Goal: Task Accomplishment & Management: Use online tool/utility

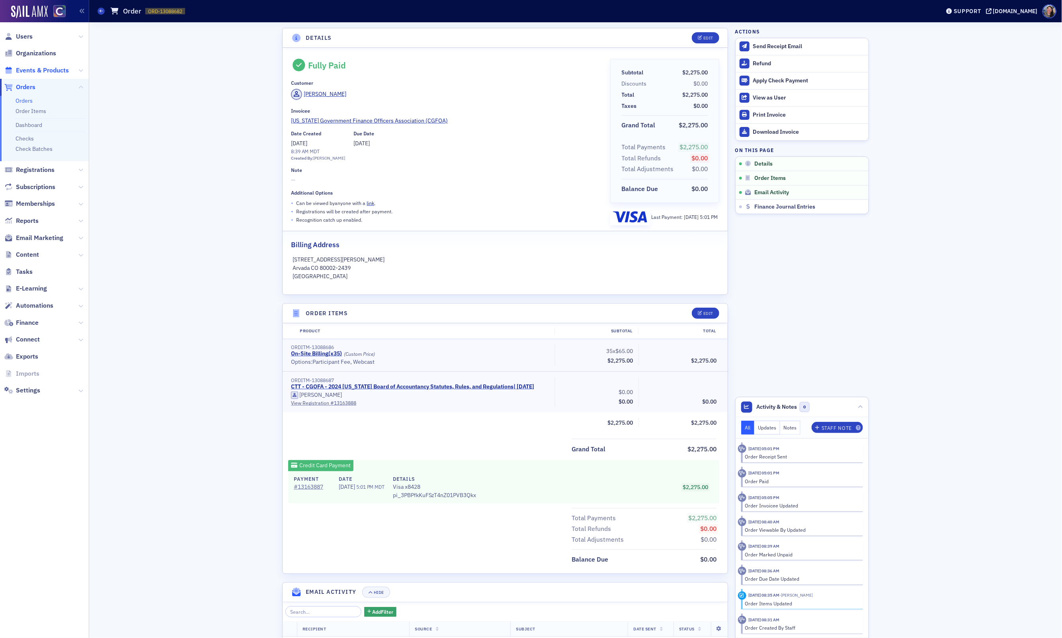
click at [44, 72] on span "Events & Products" at bounding box center [42, 70] width 53 height 9
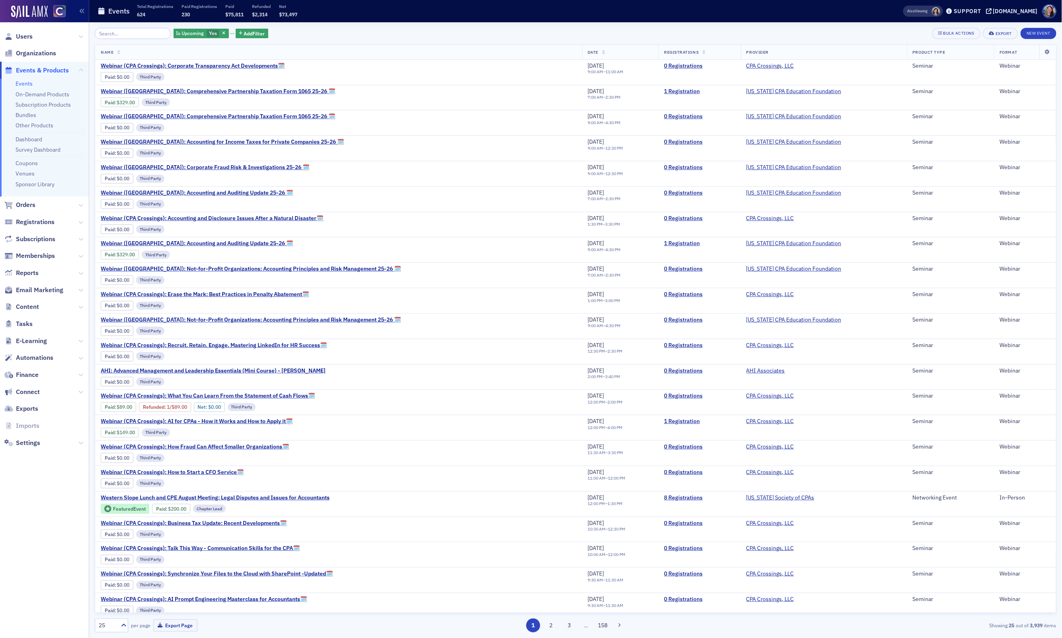
click at [135, 35] on input "search" at bounding box center [133, 33] width 76 height 11
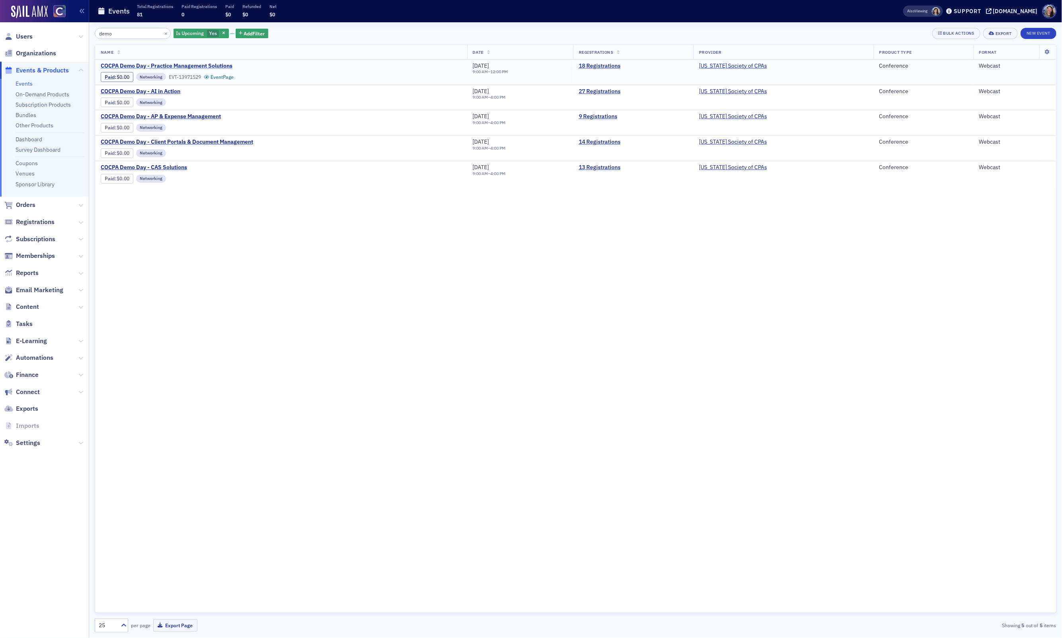
type input "demo"
click at [179, 66] on span "COCPA Demo Day - Practice Management Solutions" at bounding box center [168, 66] width 134 height 7
click at [610, 67] on link "19 Registrations" at bounding box center [633, 66] width 109 height 7
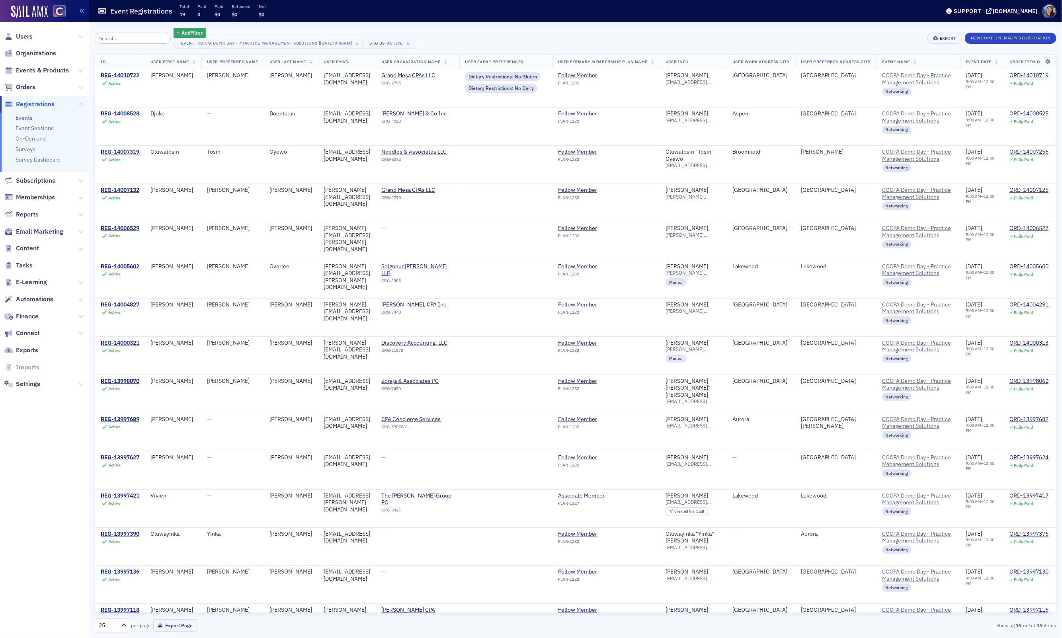
click at [300, 61] on span "User Last Name" at bounding box center [288, 62] width 36 height 6
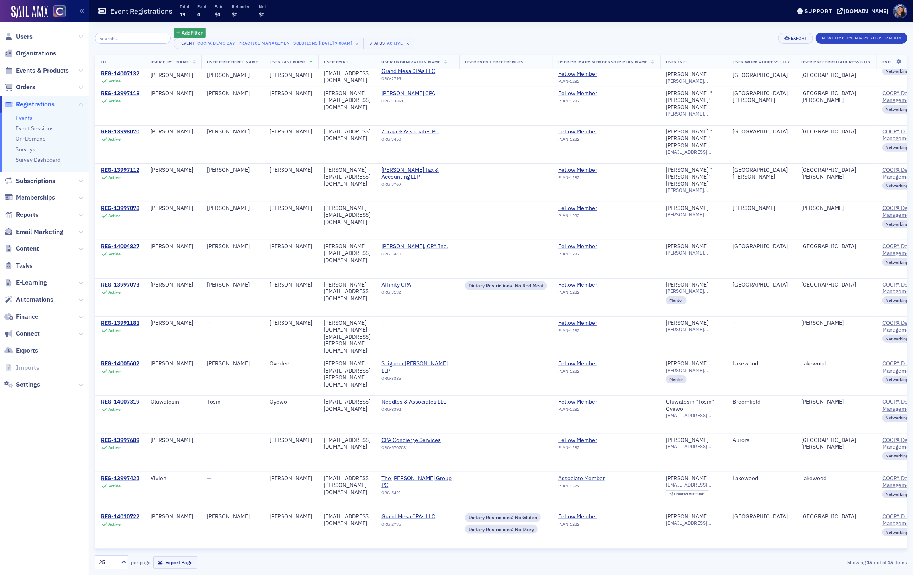
scroll to position [249, 0]
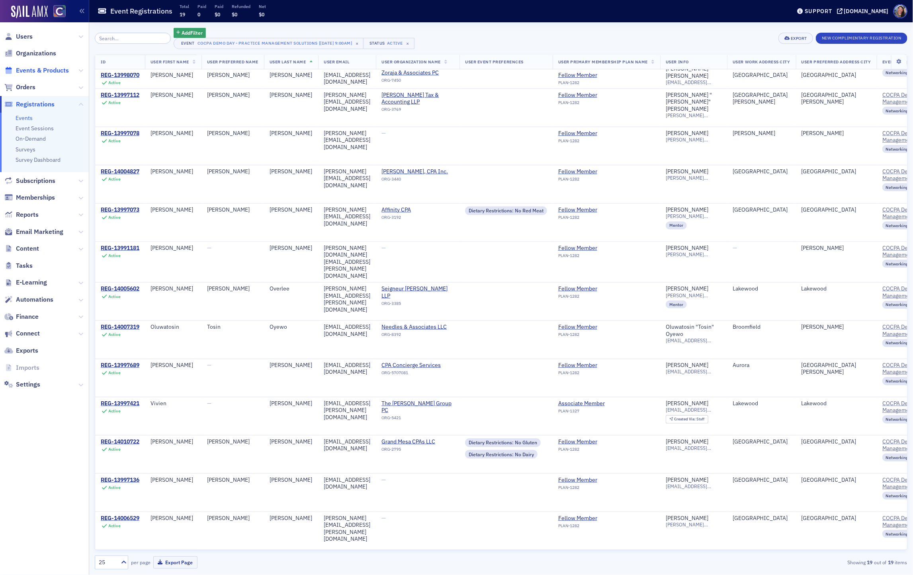
click at [40, 74] on span "Events & Products" at bounding box center [42, 70] width 53 height 9
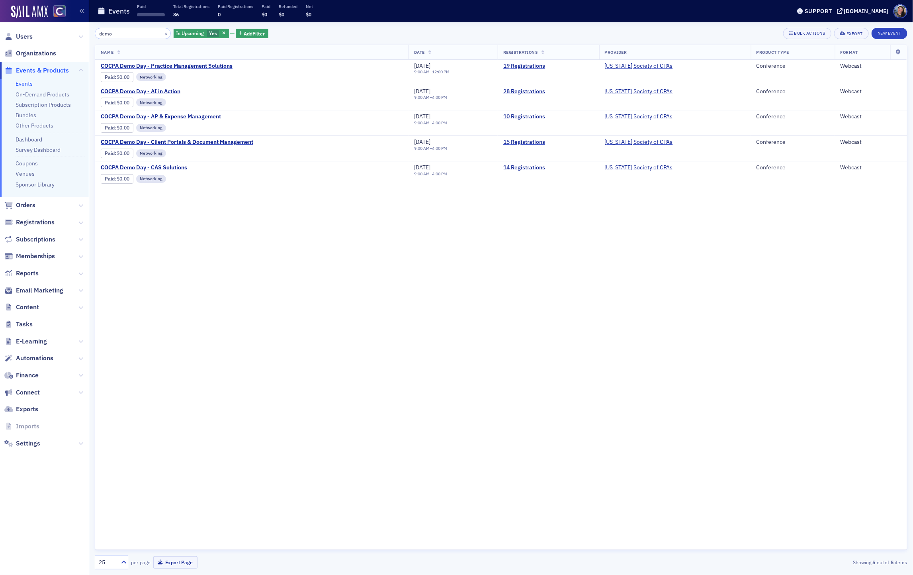
drag, startPoint x: 129, startPoint y: 35, endPoint x: -6, endPoint y: 33, distance: 135.0
click at [0, 33] on html "Users Organizations Events & Products Events On-Demand Products Subscription Pr…" at bounding box center [456, 287] width 913 height 575
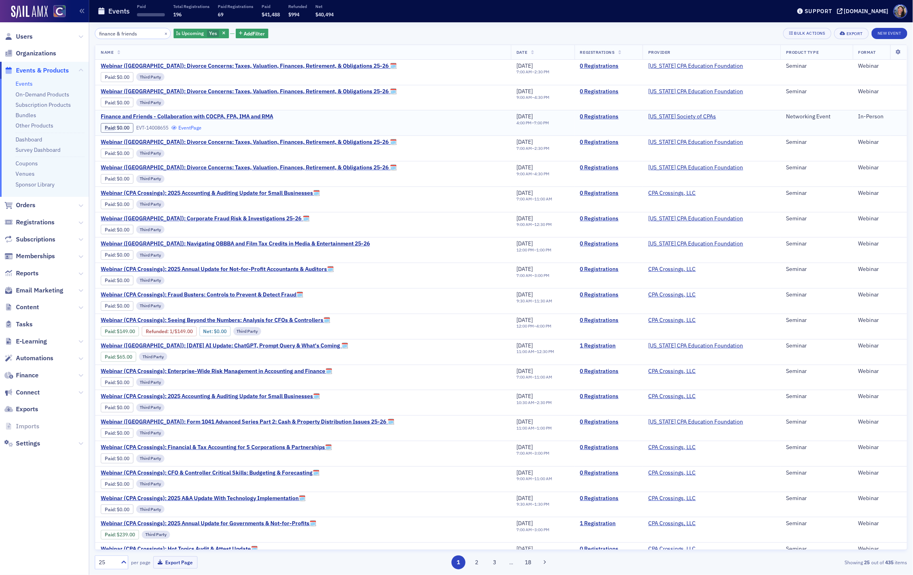
type input "finance & friends"
click at [198, 129] on link "Event Page" at bounding box center [186, 128] width 30 height 6
click at [25, 207] on span "Orders" at bounding box center [26, 205] width 20 height 9
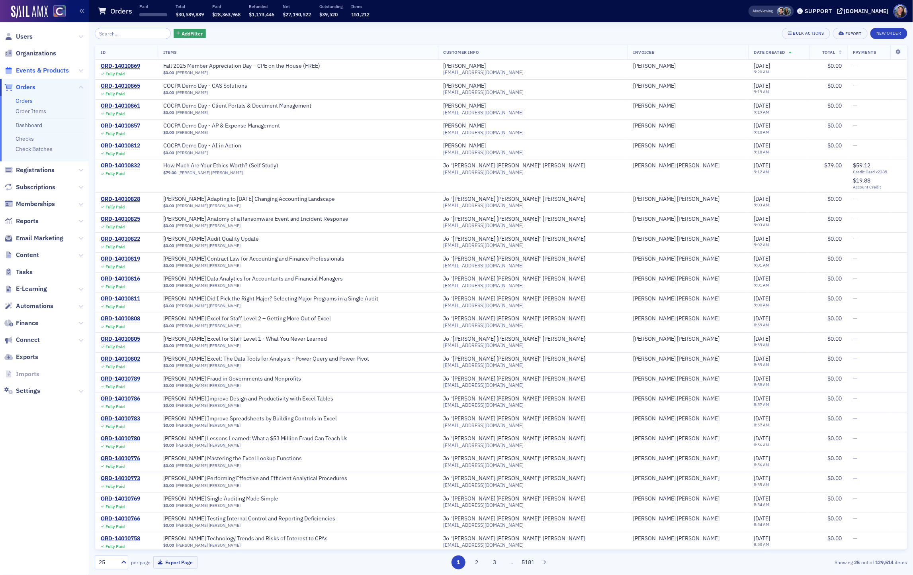
drag, startPoint x: 39, startPoint y: 65, endPoint x: 39, endPoint y: 70, distance: 4.8
click at [39, 66] on span "Events & Products" at bounding box center [44, 70] width 89 height 17
click at [39, 70] on span "Events & Products" at bounding box center [42, 70] width 53 height 9
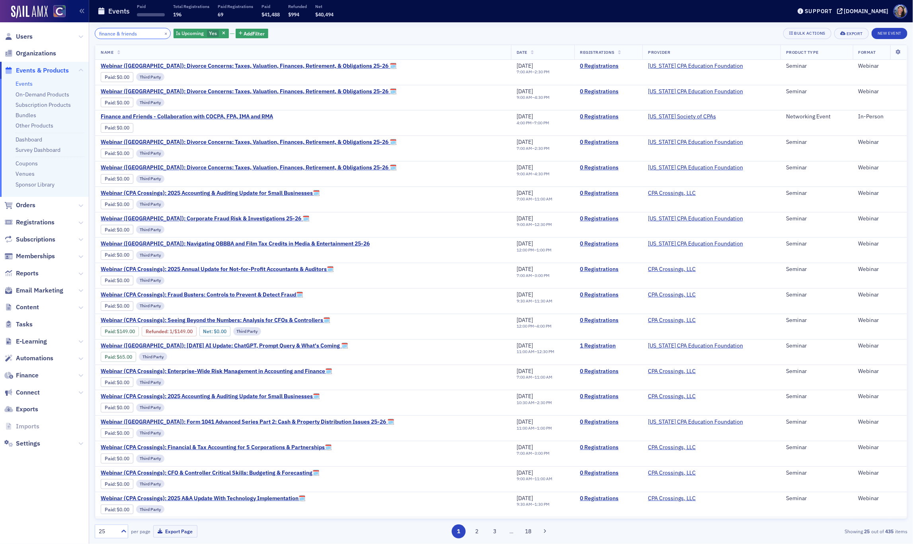
click at [145, 33] on input "finance & friends" at bounding box center [133, 33] width 76 height 11
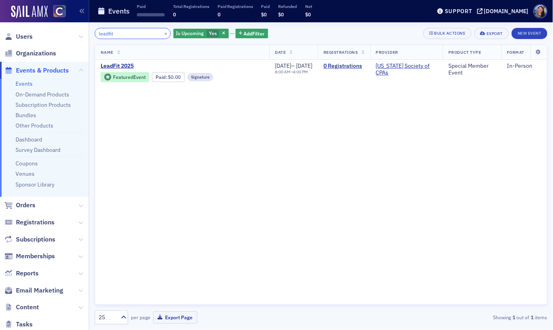
type input "leadfit"
click at [37, 204] on span "Orders" at bounding box center [44, 205] width 89 height 17
click at [26, 204] on span "Orders" at bounding box center [26, 205] width 20 height 9
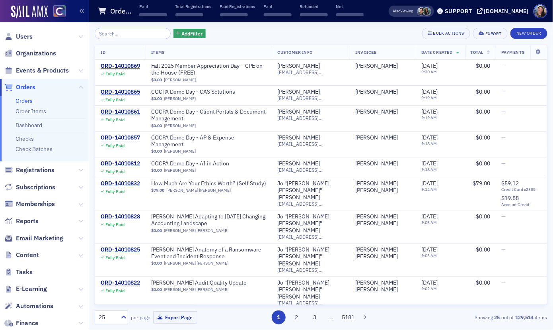
click at [126, 37] on input "search" at bounding box center [133, 33] width 76 height 11
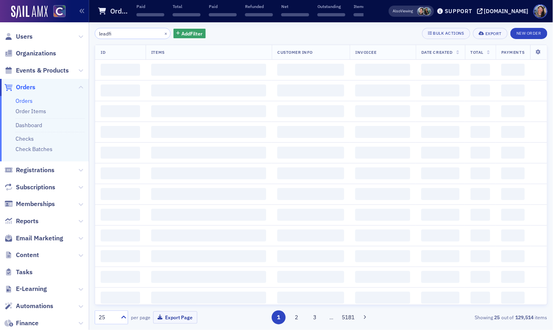
type input "leadfit"
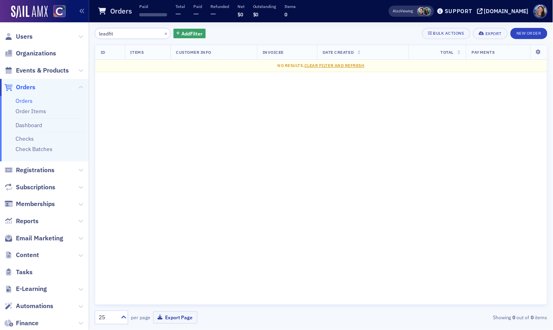
drag, startPoint x: 136, startPoint y: 37, endPoint x: 32, endPoint y: 26, distance: 104.1
click at [35, 27] on div "Users Organizations Events & Products Orders Orders Order Items Dashboard Check…" at bounding box center [276, 165] width 553 height 330
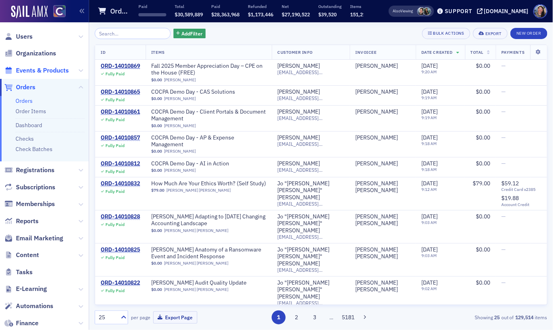
click at [33, 69] on span "Events & Products" at bounding box center [42, 70] width 53 height 9
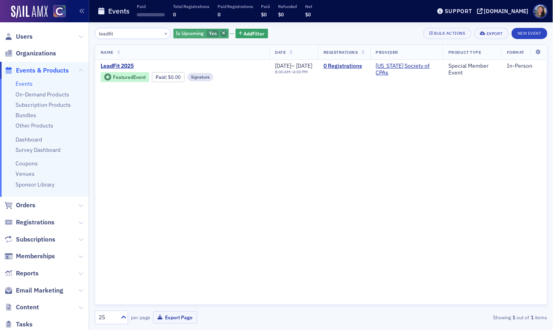
click at [222, 35] on icon "button" at bounding box center [223, 33] width 3 height 4
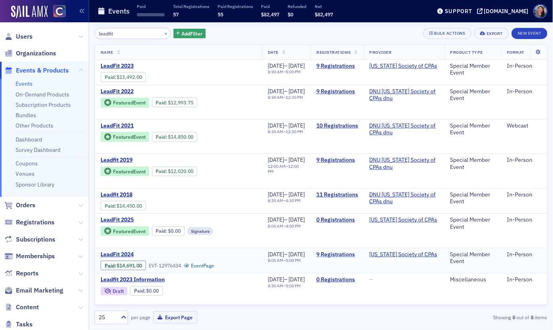
click at [344, 252] on link "9 Registrations" at bounding box center [338, 254] width 42 height 7
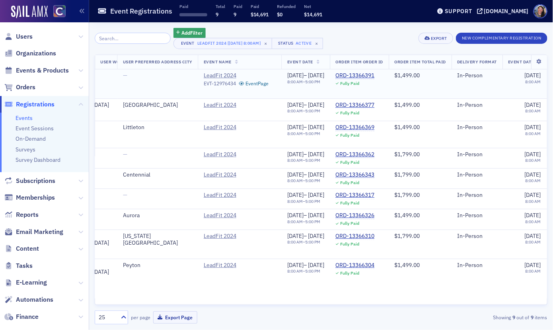
scroll to position [0, 744]
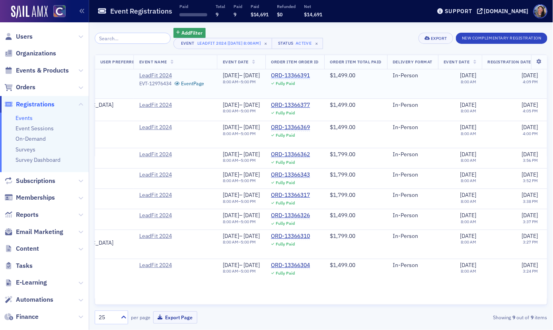
click at [310, 76] on div "ORD-13366391" at bounding box center [290, 75] width 39 height 7
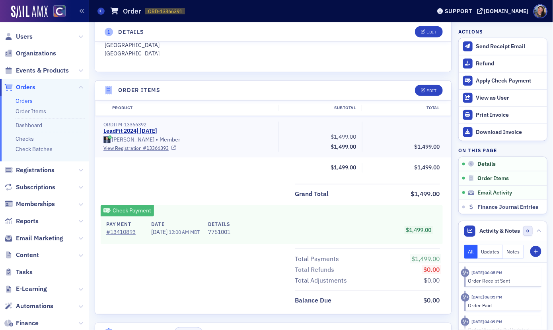
scroll to position [230, 0]
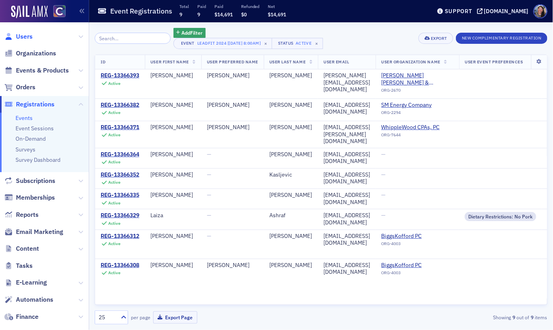
click at [27, 37] on span "Users" at bounding box center [24, 36] width 17 height 9
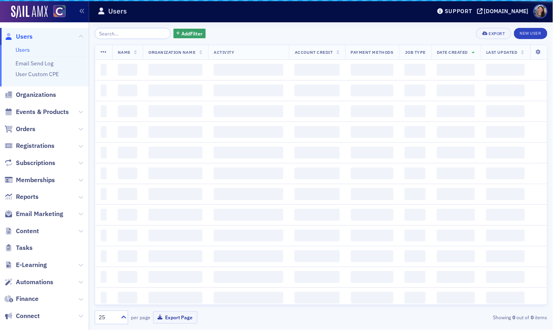
click at [129, 41] on div "Add Filter Export New User Name Organization Name Activity Account Credit Payme…" at bounding box center [321, 176] width 453 height 296
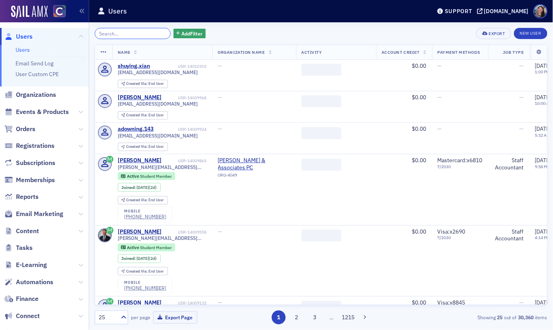
click at [124, 35] on input "search" at bounding box center [133, 33] width 76 height 11
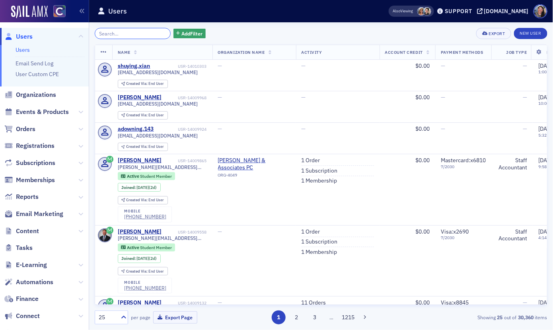
click at [132, 32] on input "search" at bounding box center [133, 33] width 76 height 11
paste input "Emily Newton"
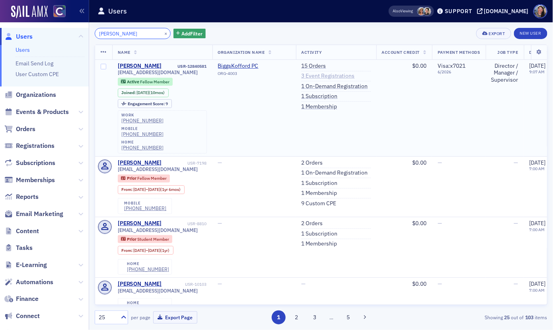
type input "Emily Newton"
click at [325, 77] on link "3 Event Registrations" at bounding box center [328, 75] width 53 height 7
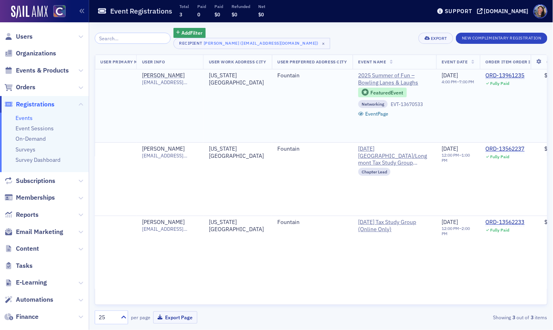
scroll to position [0, 541]
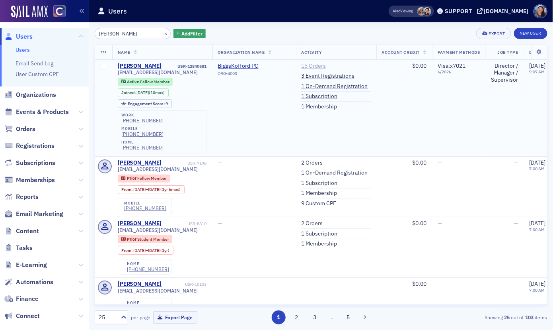
click at [318, 65] on link "15 Orders" at bounding box center [314, 66] width 25 height 7
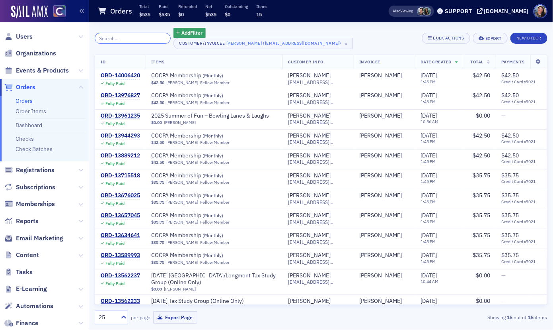
click at [116, 40] on input "search" at bounding box center [133, 38] width 76 height 11
click at [25, 36] on span "Users" at bounding box center [24, 36] width 17 height 9
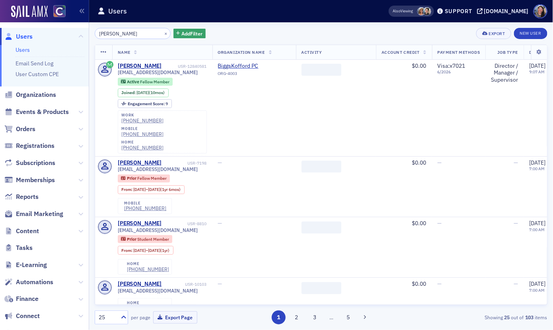
drag, startPoint x: 46, startPoint y: 32, endPoint x: 41, endPoint y: 32, distance: 4.8
click at [41, 32] on div "Users Users Email Send Log User Custom CPE Organizations Events & Products Orde…" at bounding box center [276, 165] width 553 height 330
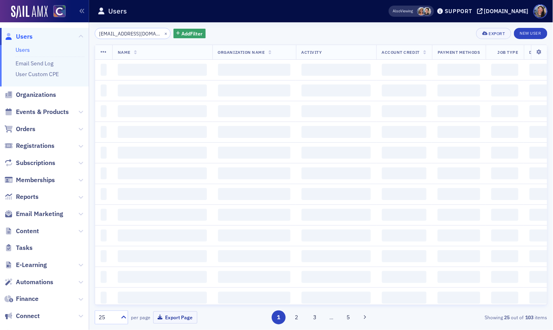
scroll to position [0, 11]
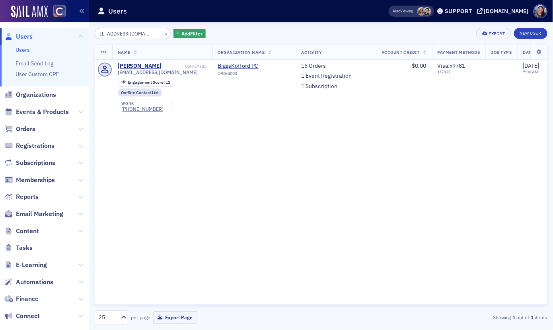
type input "nrodrigues@biggskofford.com"
click at [311, 65] on link "16 Orders" at bounding box center [314, 66] width 25 height 7
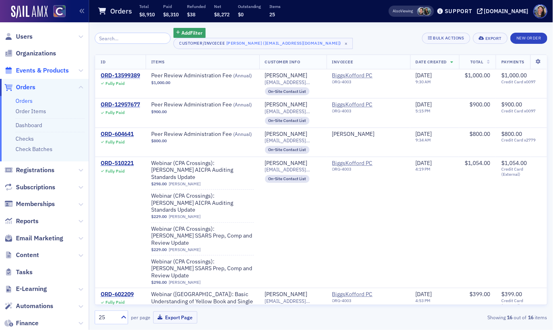
click at [26, 70] on span "Events & Products" at bounding box center [42, 70] width 53 height 9
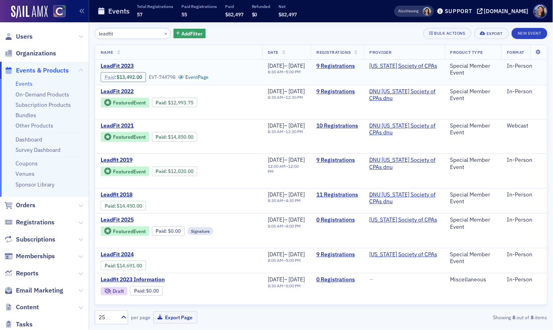
click at [110, 78] on link "Paid" at bounding box center [110, 77] width 10 height 6
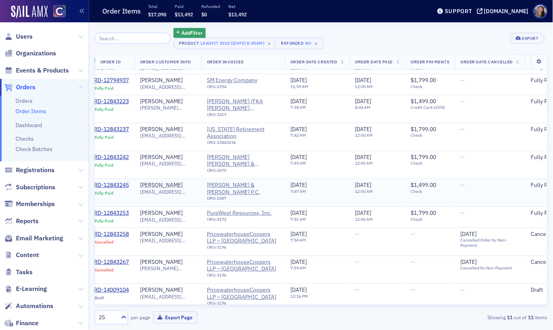
scroll to position [44, 93]
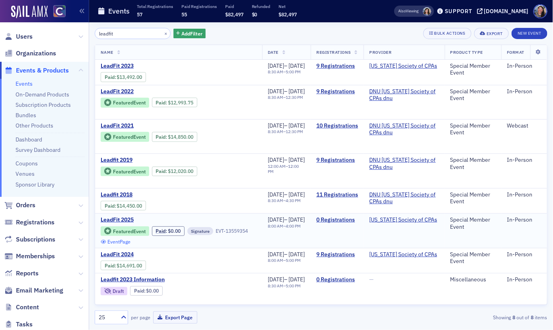
click at [131, 239] on link "Event Page" at bounding box center [116, 242] width 30 height 6
click at [126, 219] on span "LeadFit 2025" at bounding box center [168, 219] width 134 height 7
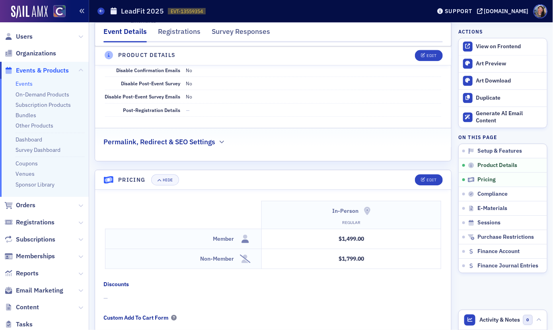
scroll to position [626, 0]
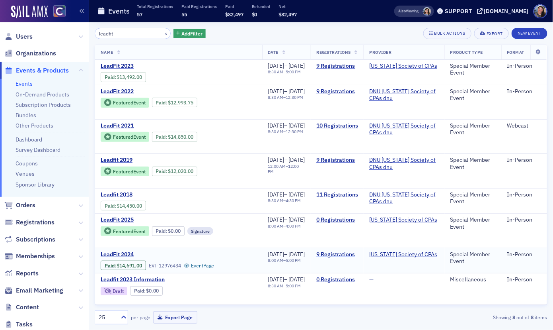
click at [348, 252] on link "9 Registrations" at bounding box center [338, 254] width 42 height 7
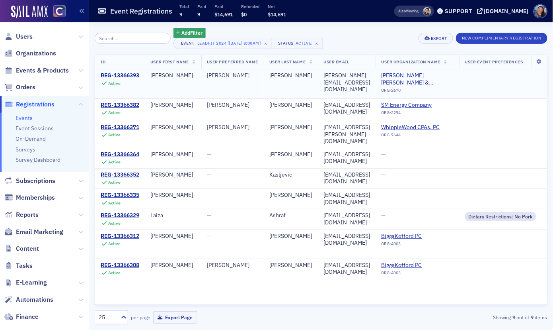
click at [136, 75] on div "REG-13366393" at bounding box center [120, 75] width 39 height 7
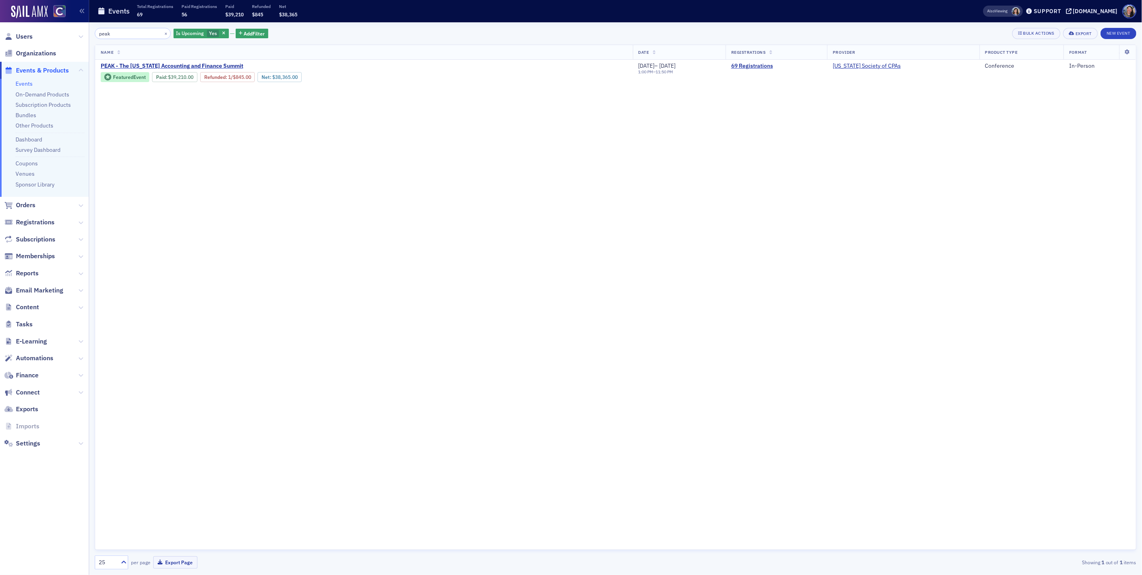
click at [135, 35] on input "peak" at bounding box center [133, 33] width 76 height 11
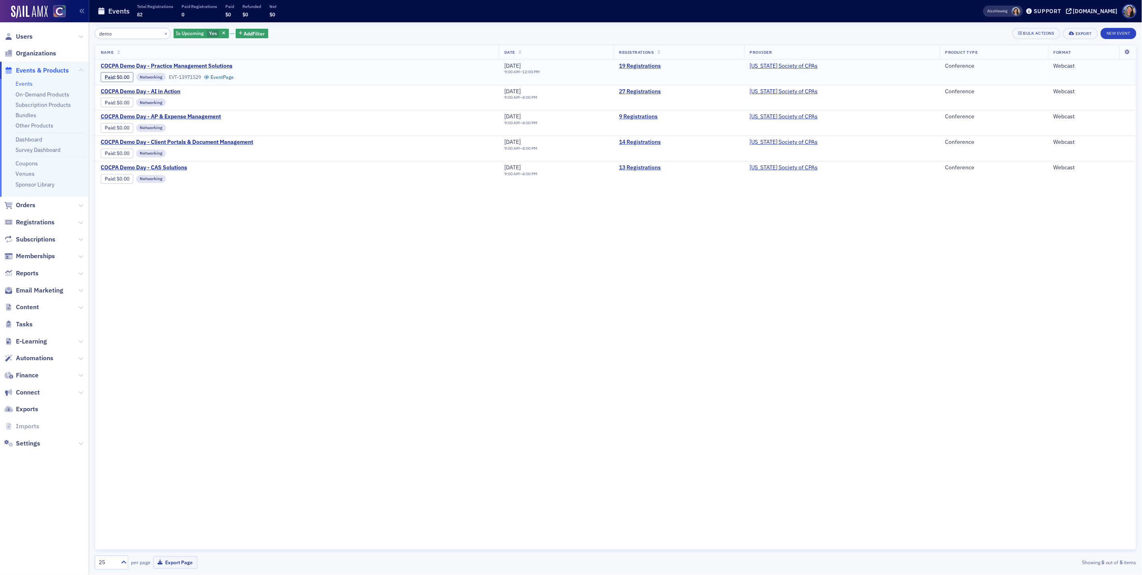
type input "demo"
click at [216, 65] on span "COCPA Demo Day - Practice Management Solutions" at bounding box center [168, 66] width 134 height 7
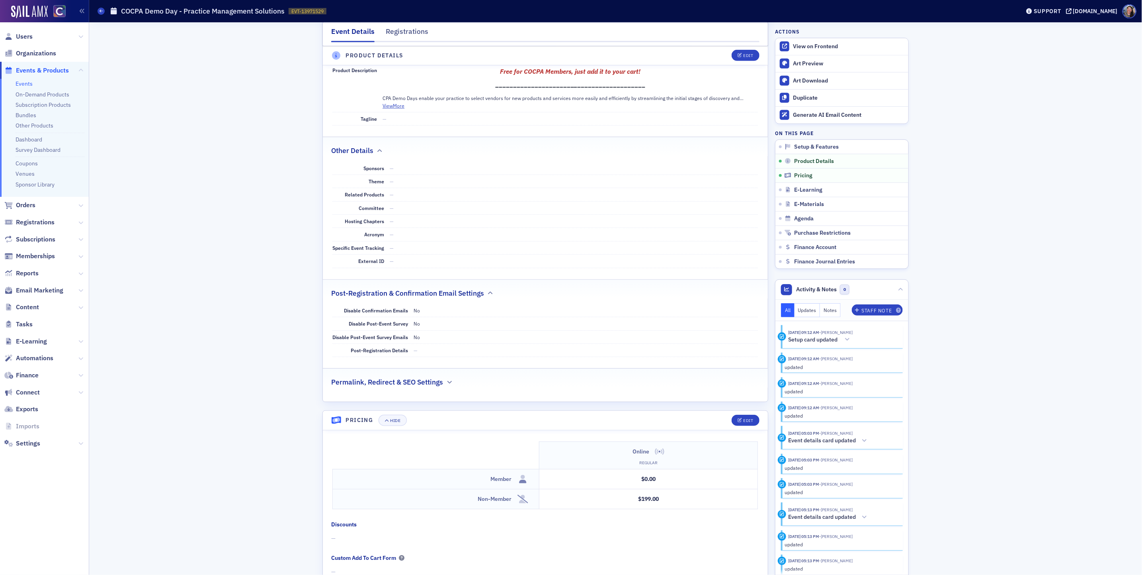
scroll to position [364, 0]
click at [743, 60] on button "Edit" at bounding box center [745, 55] width 27 height 11
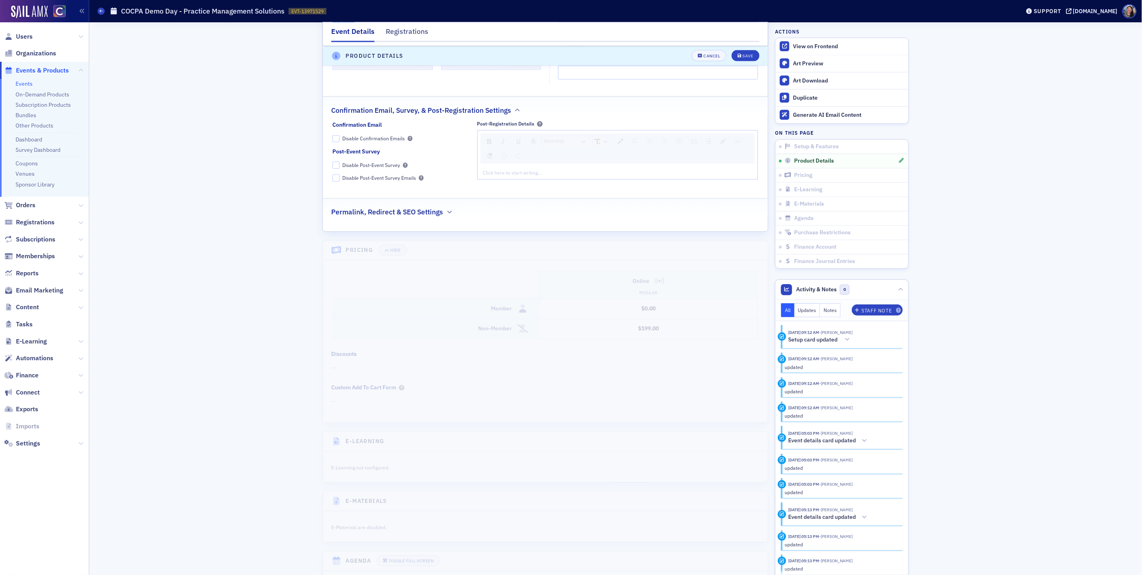
scroll to position [954, 0]
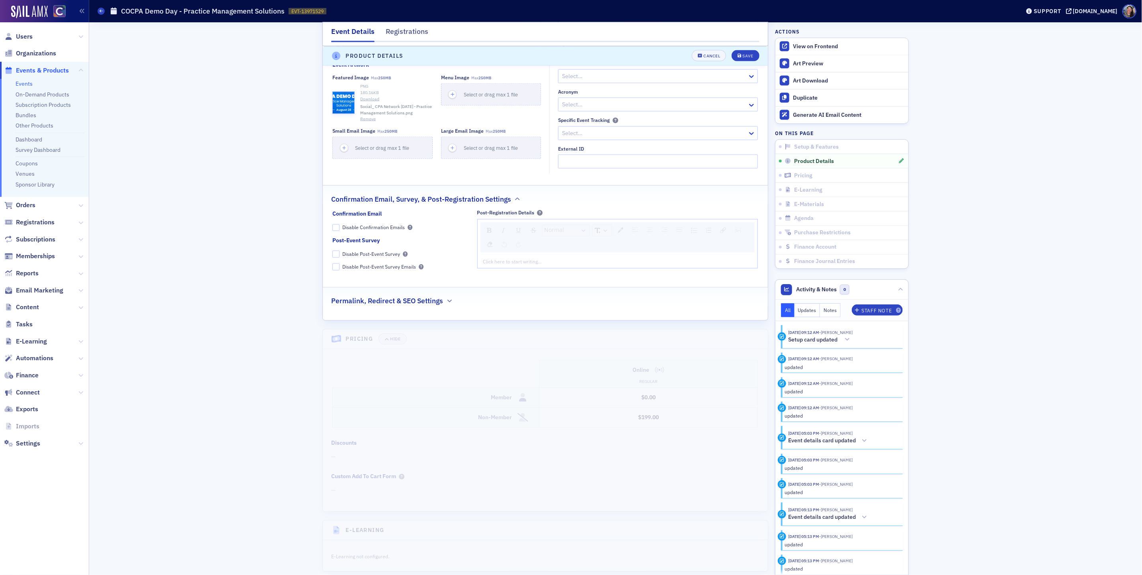
click at [487, 257] on div "Normal Click here to start writing…" at bounding box center [617, 243] width 281 height 49
click at [489, 262] on div "rdw-editor" at bounding box center [618, 261] width 269 height 7
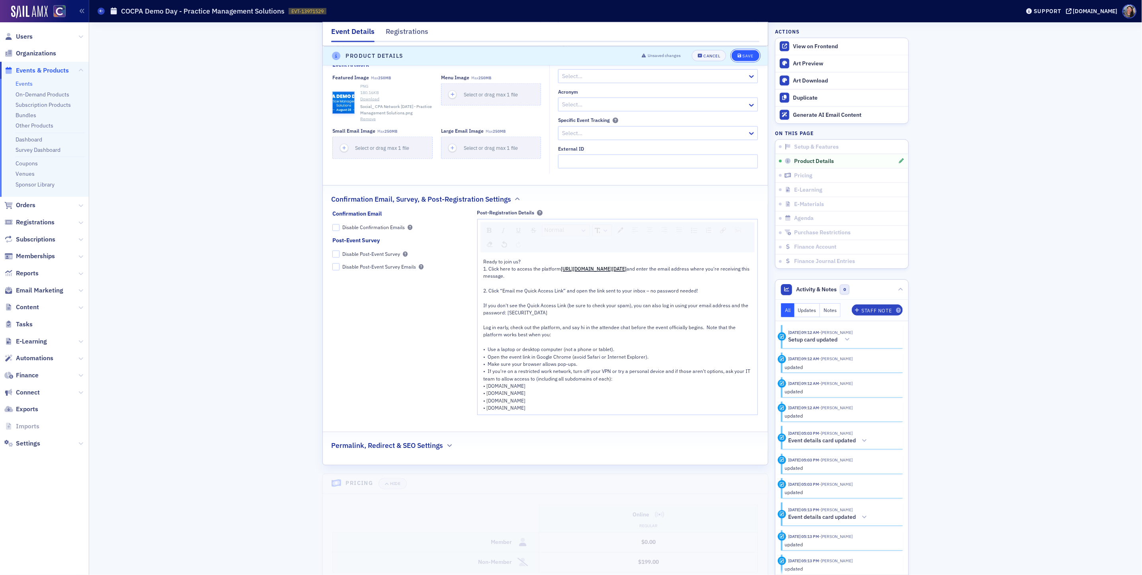
click at [746, 58] on button "Save" at bounding box center [745, 55] width 27 height 11
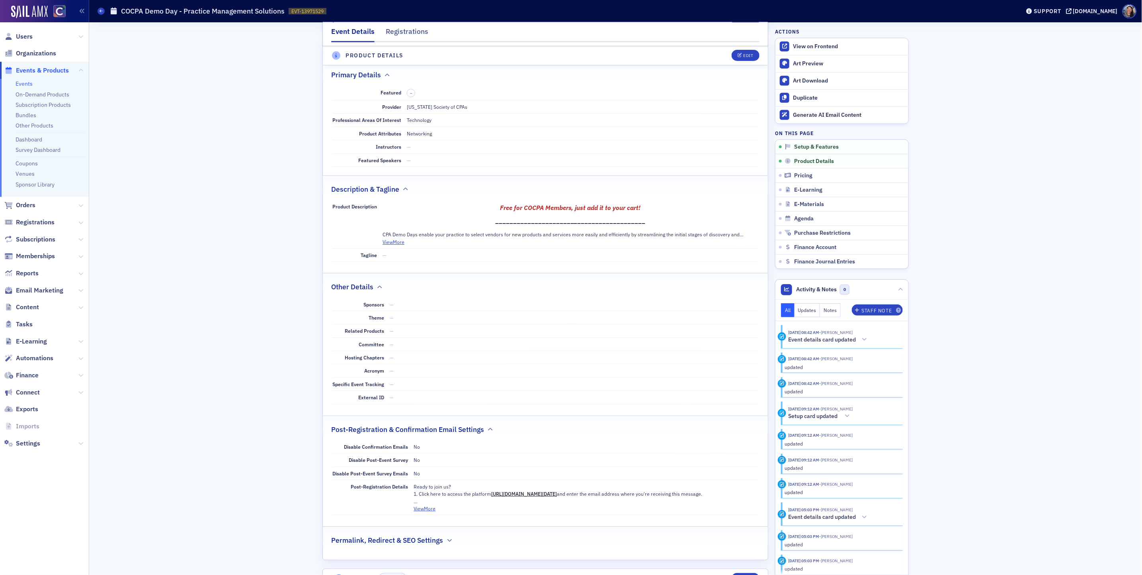
scroll to position [225, 0]
click at [100, 12] on icon at bounding box center [101, 11] width 3 height 4
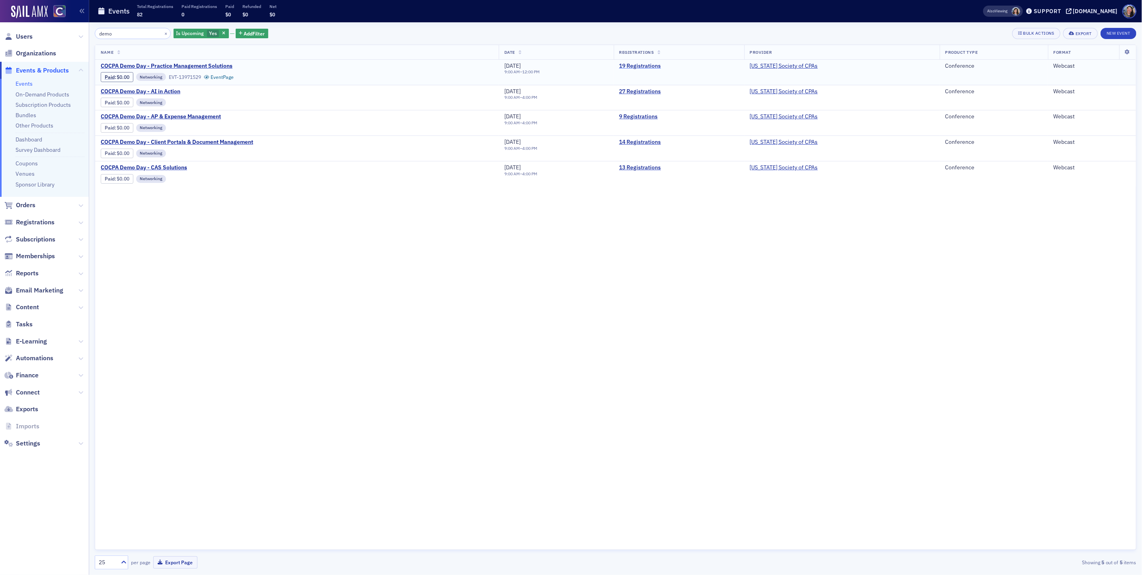
click at [659, 66] on link "19 Registrations" at bounding box center [679, 66] width 119 height 7
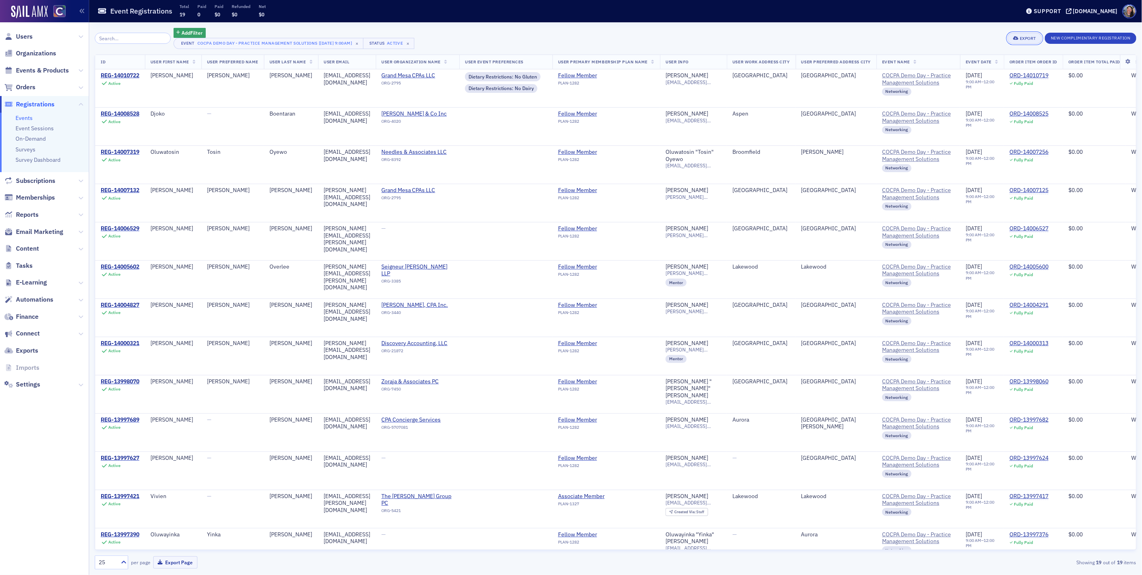
click at [1021, 38] on div "Export" at bounding box center [1028, 38] width 16 height 4
click at [995, 66] on button "Export All ( 19 Event Registrations )" at bounding box center [998, 65] width 86 height 13
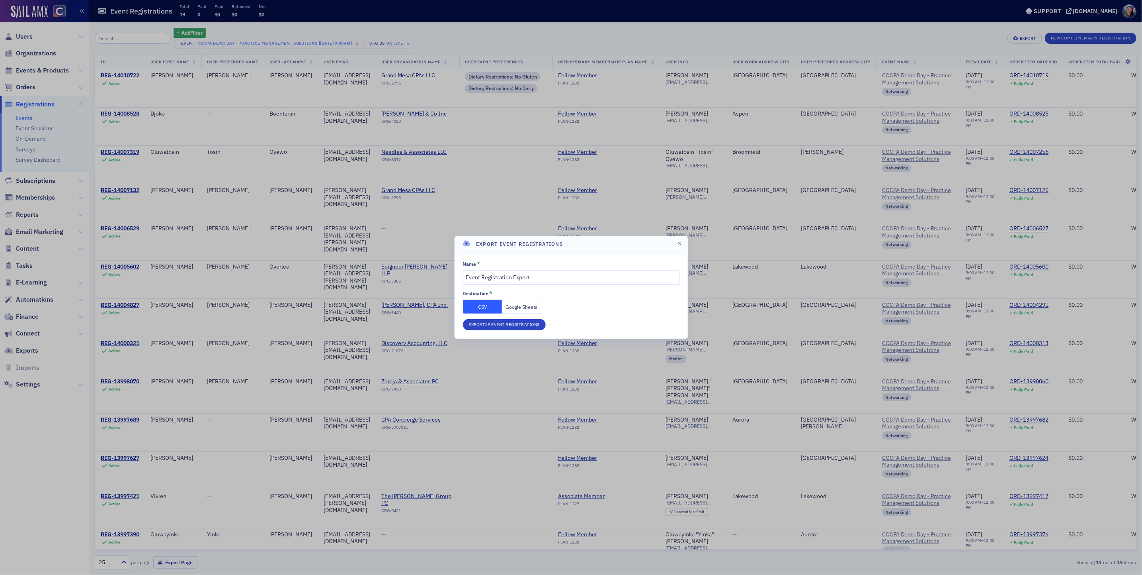
click at [525, 307] on button "Google Sheets" at bounding box center [521, 306] width 39 height 14
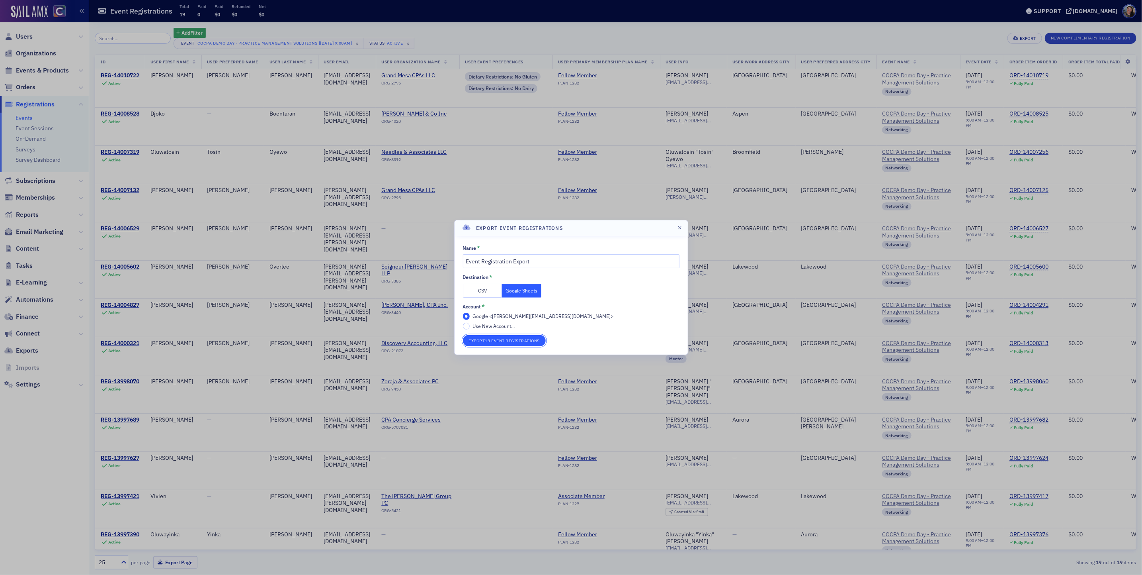
click at [500, 341] on button "Export 19 Event Registrations" at bounding box center [504, 340] width 83 height 11
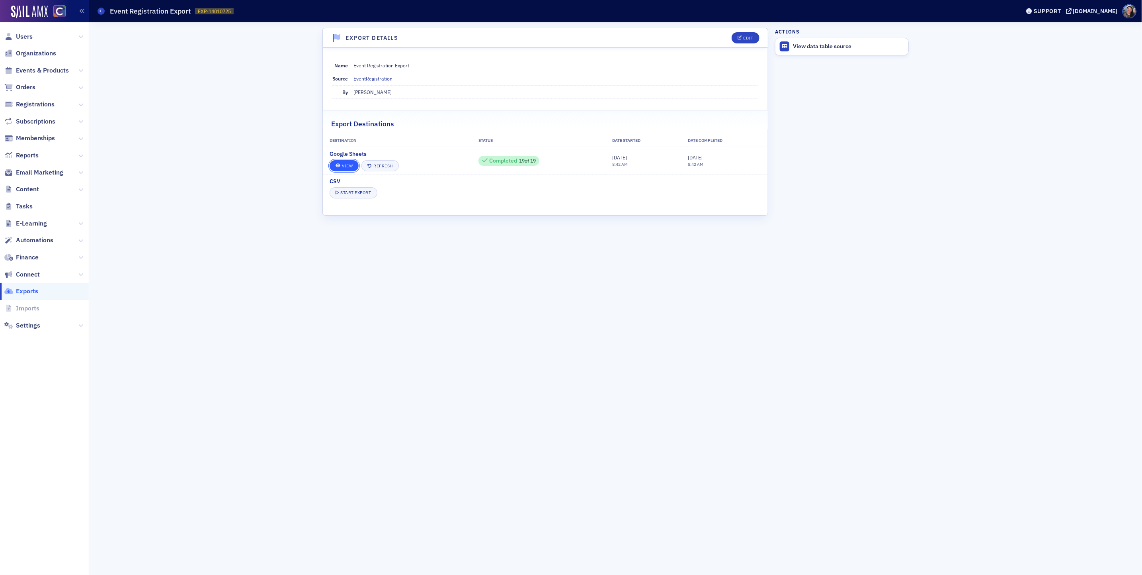
click at [348, 169] on link "View" at bounding box center [344, 165] width 29 height 11
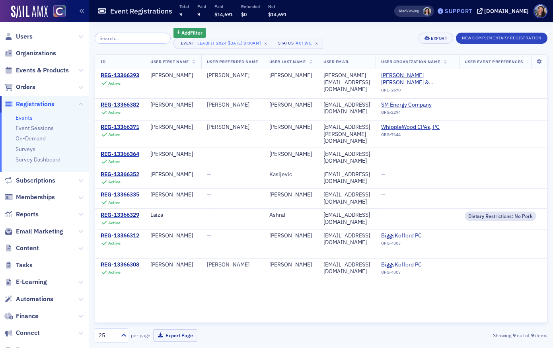
click at [469, 12] on div "Support" at bounding box center [458, 11] width 27 height 7
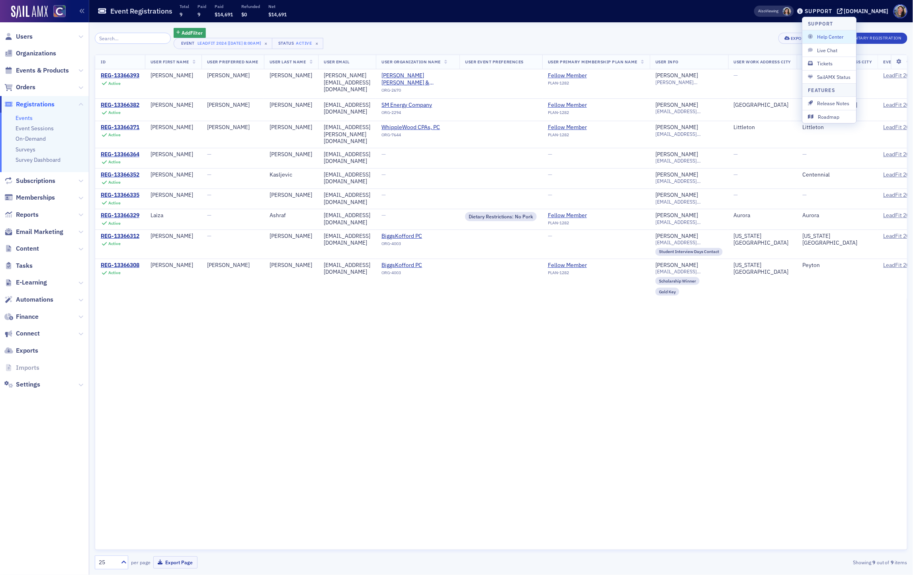
click at [553, 33] on div "Add Filter Event LeadFit 2024 [6/19/2024 8:00am] × Status Active × Export New C…" at bounding box center [501, 38] width 813 height 21
click at [553, 13] on div "Support" at bounding box center [818, 11] width 27 height 7
click at [553, 53] on span "Live Chat" at bounding box center [829, 50] width 43 height 7
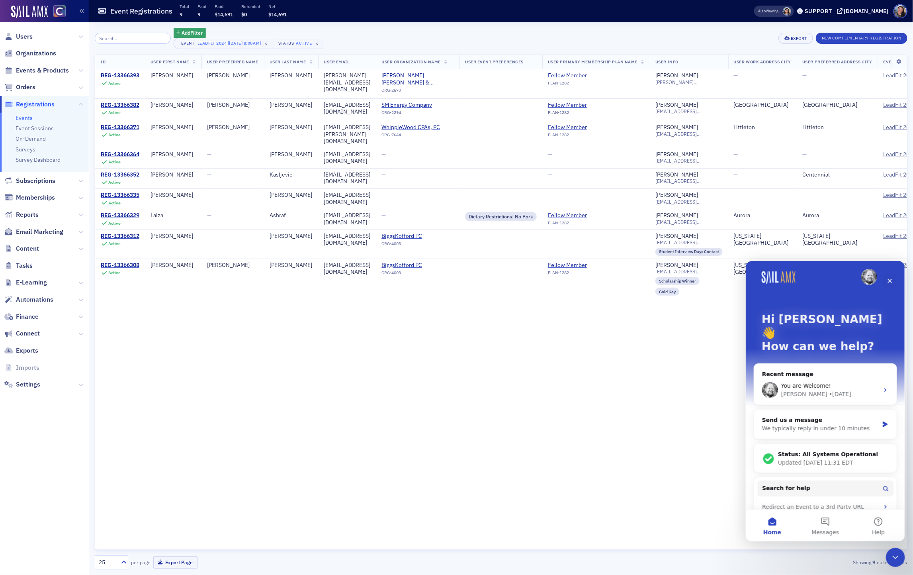
scroll to position [5, 0]
click at [553, 329] on button "Messages" at bounding box center [824, 525] width 53 height 32
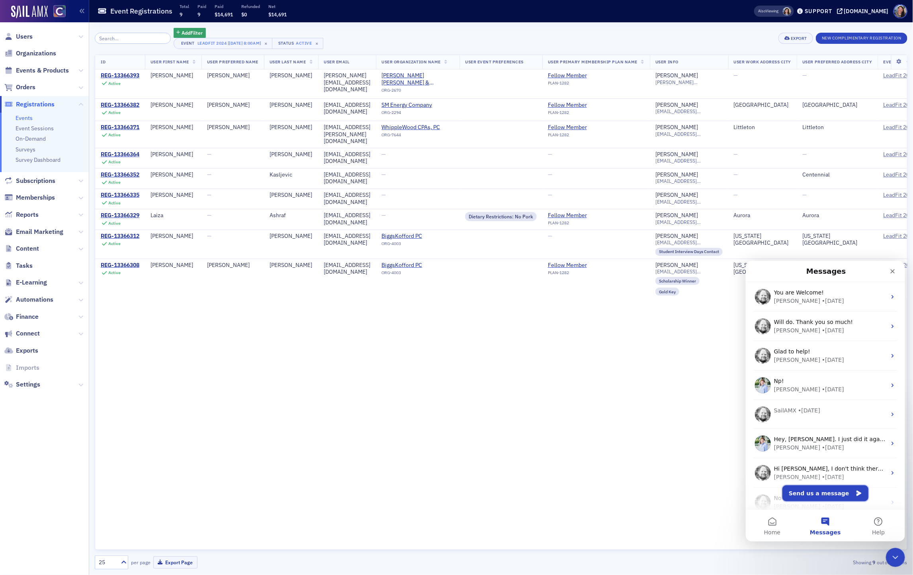
click at [553, 329] on button "Send us a message" at bounding box center [825, 493] width 86 height 16
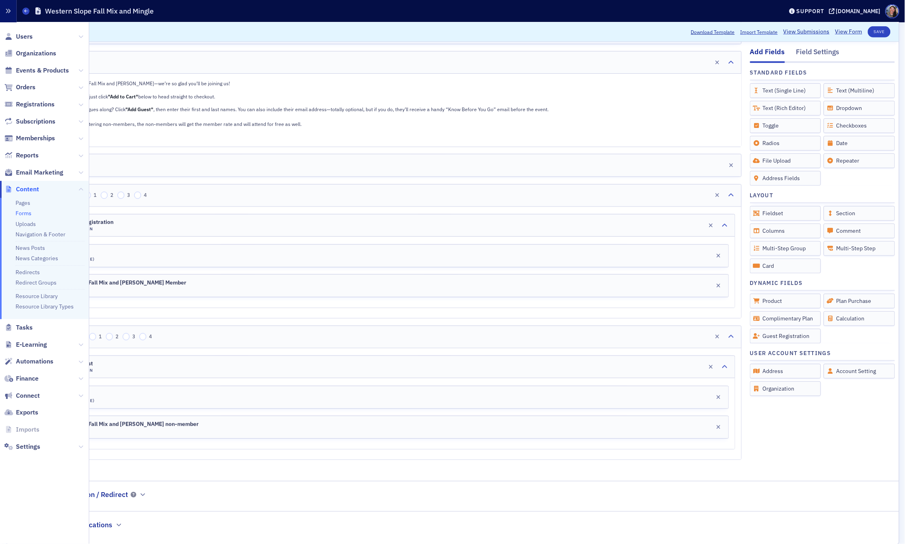
scroll to position [137, 0]
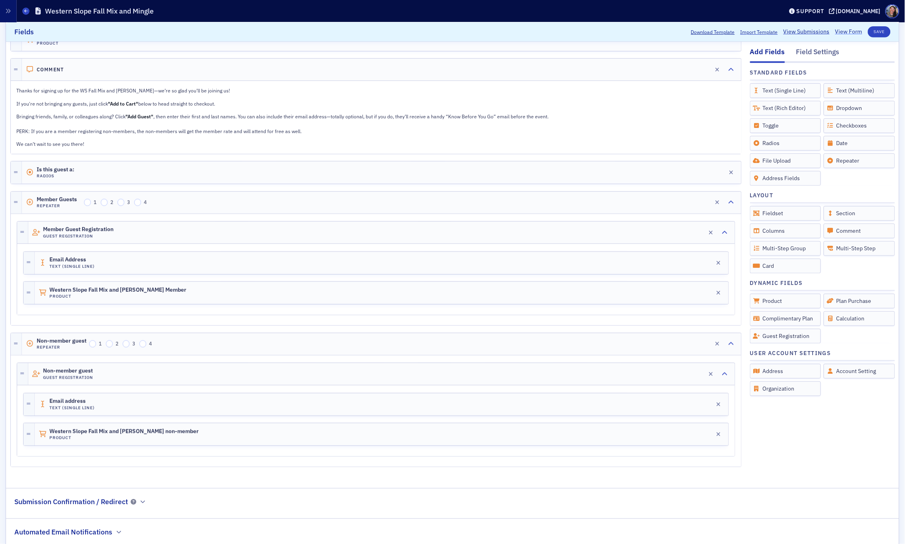
click at [847, 31] on link "View Form" at bounding box center [848, 32] width 27 height 8
click at [135, 171] on div "Is this guest a: Radios Edit" at bounding box center [381, 172] width 719 height 22
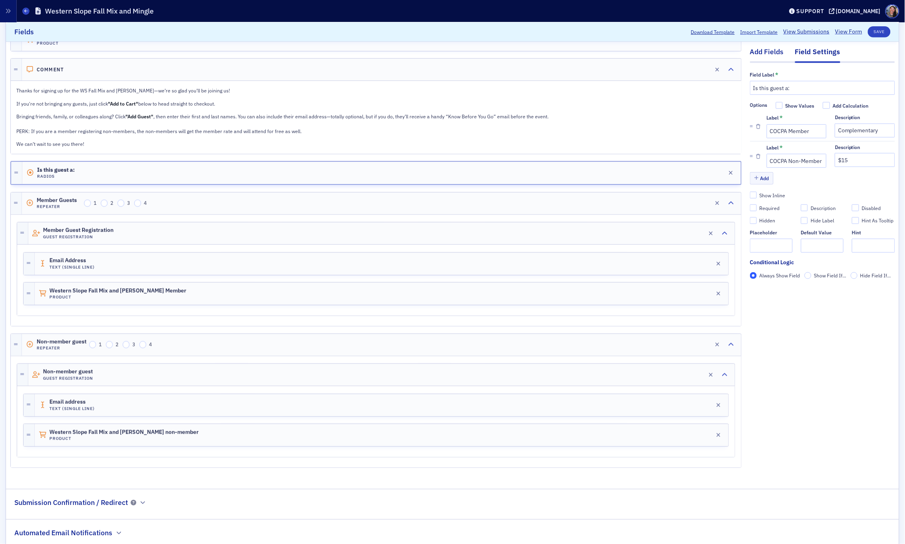
click at [762, 54] on div "Add Fields" at bounding box center [767, 54] width 34 height 15
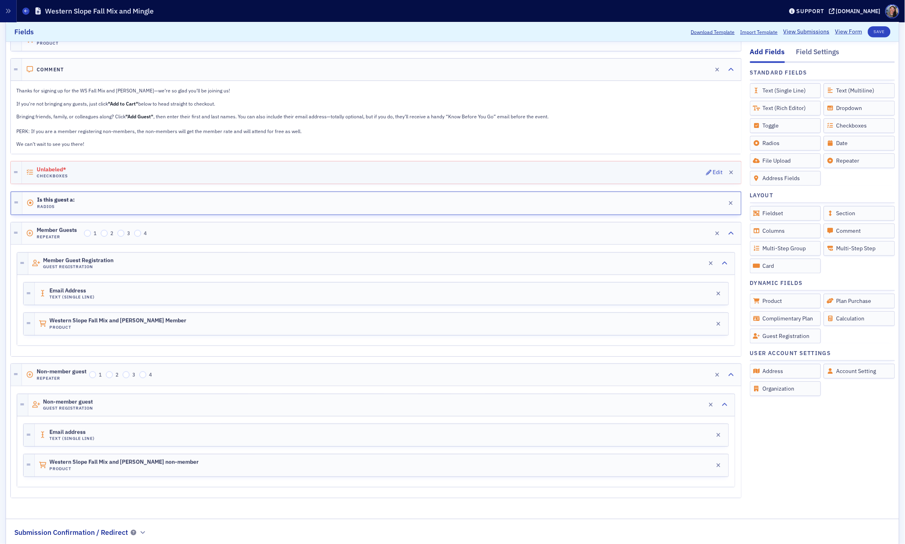
click at [256, 165] on div "Unlabeled* Checkboxes Edit" at bounding box center [381, 172] width 719 height 22
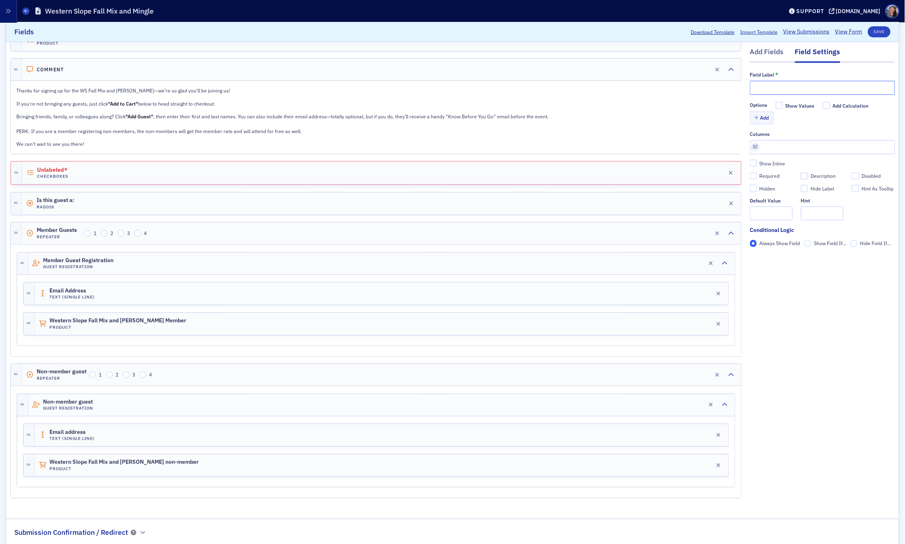
click at [777, 89] on input "text" at bounding box center [822, 88] width 145 height 14
click at [63, 199] on span "Is this guest a:" at bounding box center [59, 200] width 45 height 6
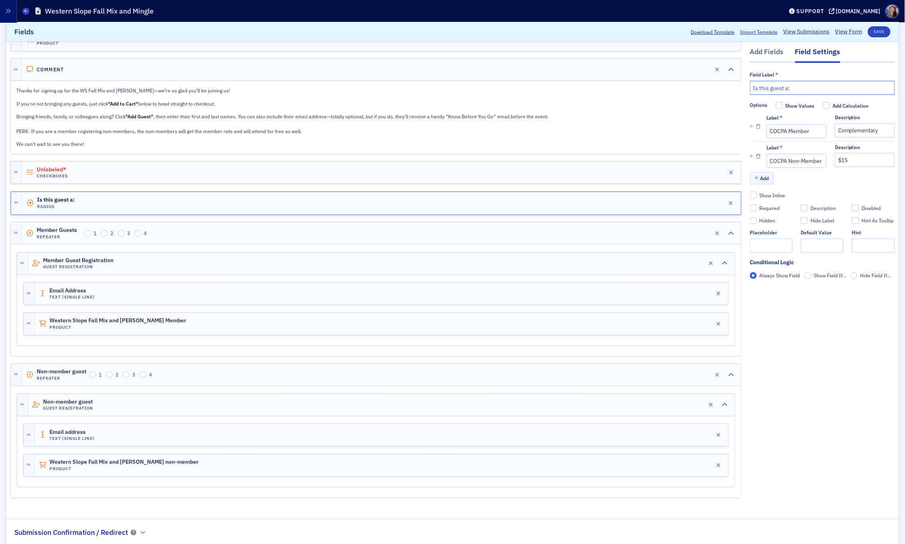
click at [800, 88] on input "Is this guest a:" at bounding box center [822, 88] width 145 height 14
click at [99, 166] on div "Unlabeled* Checkboxes Edit" at bounding box center [381, 172] width 719 height 22
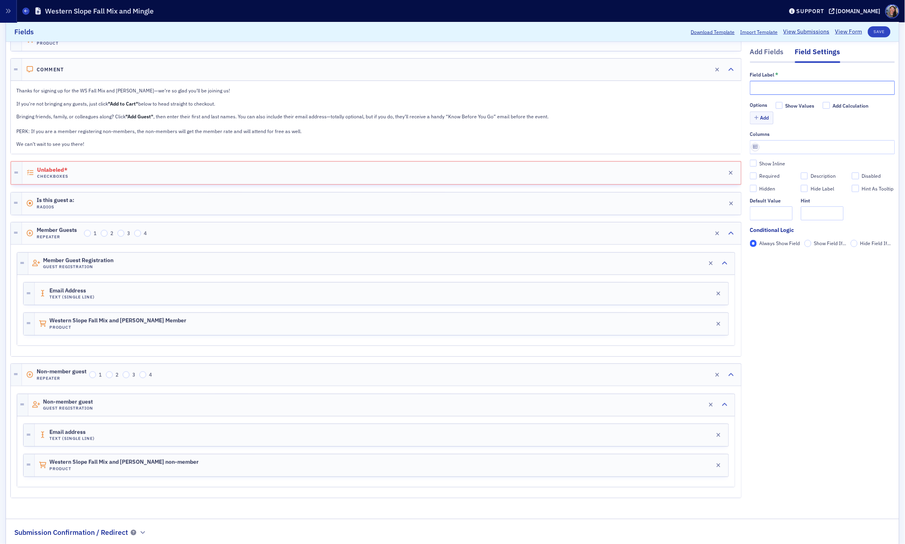
click at [828, 88] on input "text" at bounding box center [822, 88] width 145 height 14
paste input "Is this guest a:"
click at [765, 121] on button "Add" at bounding box center [762, 118] width 24 height 12
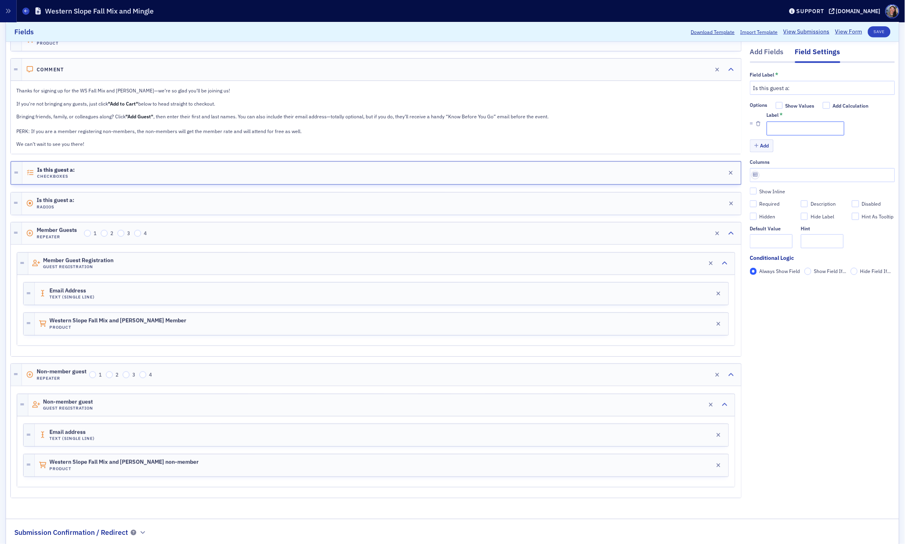
click at [780, 131] on input "Label *" at bounding box center [805, 128] width 78 height 14
drag, startPoint x: 790, startPoint y: 90, endPoint x: 901, endPoint y: 97, distance: 111.3
click at [798, 90] on input "Is this guest a:" at bounding box center [822, 88] width 145 height 14
type input "This guest is a member"
click at [769, 49] on div "Add Fields" at bounding box center [767, 54] width 34 height 15
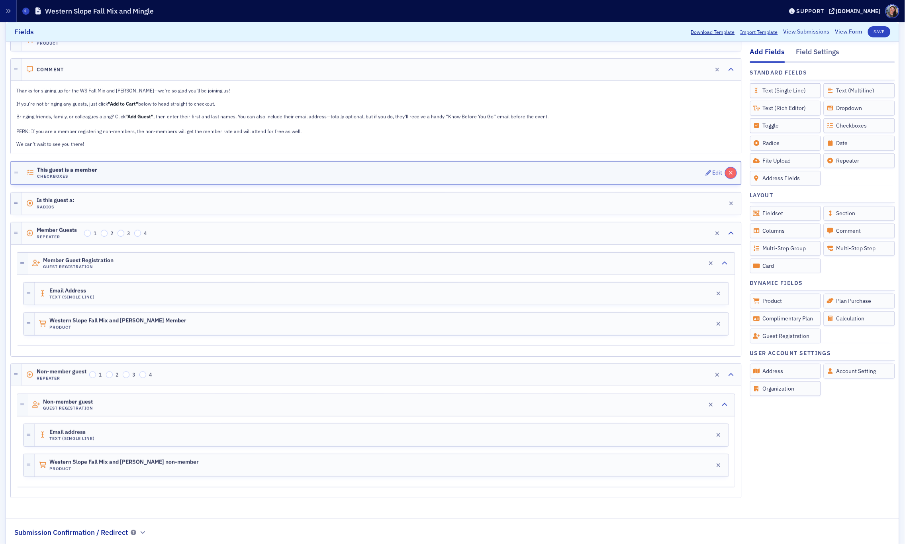
click at [733, 172] on icon "button" at bounding box center [731, 173] width 4 height 6
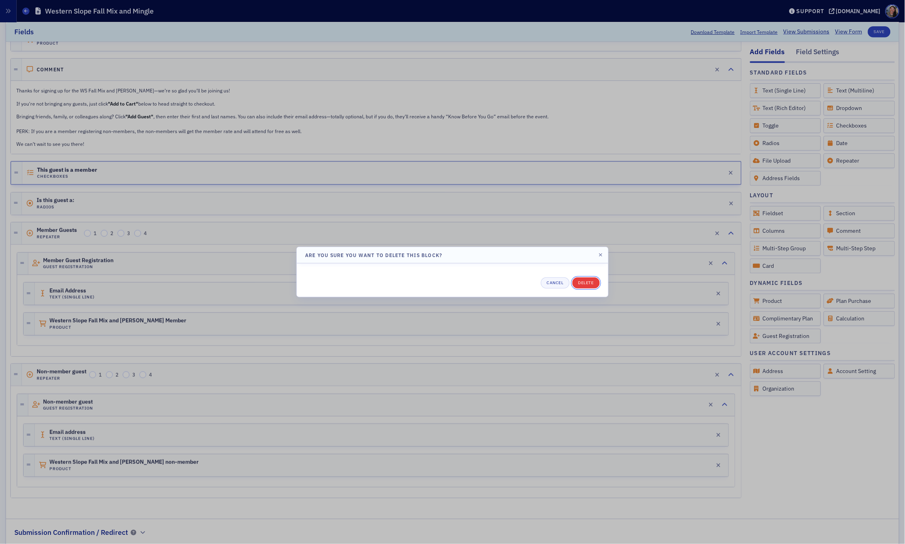
click at [590, 280] on button "Delete" at bounding box center [585, 282] width 27 height 11
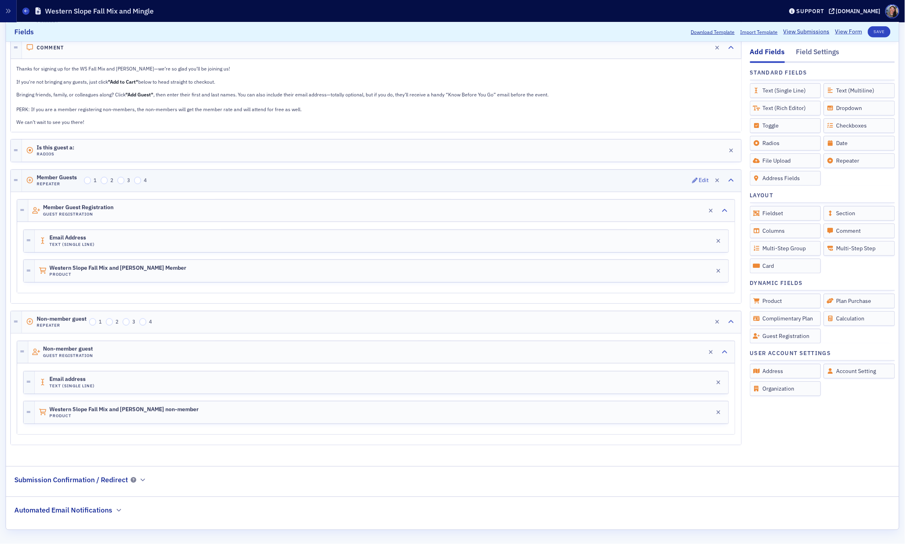
scroll to position [161, 0]
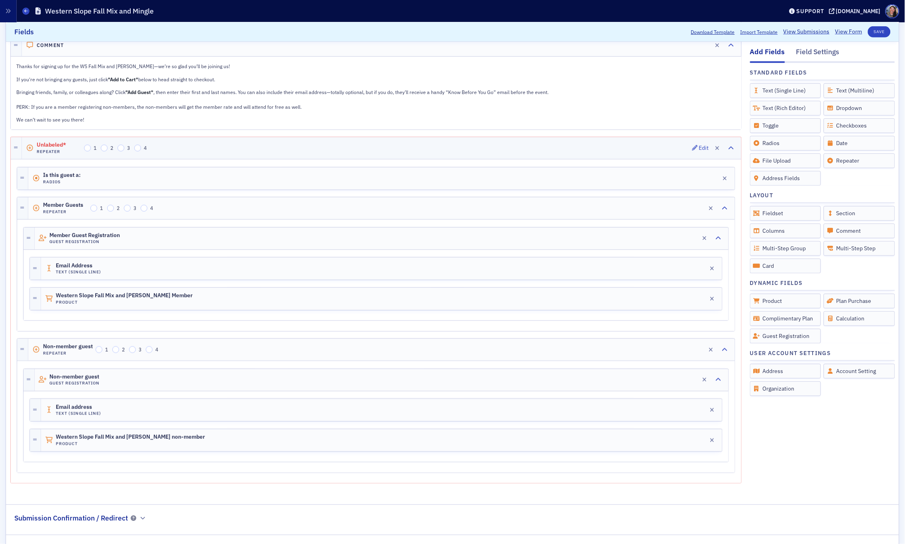
click at [49, 141] on div "Unlabeled* Repeater 1 2 3 4 Edit" at bounding box center [381, 148] width 719 height 22
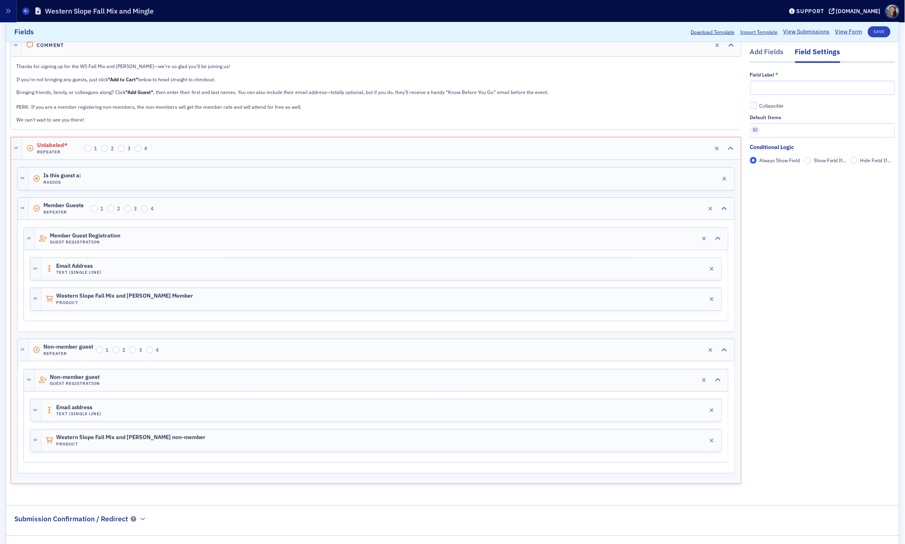
click at [784, 75] on div "Field Label *" at bounding box center [822, 74] width 145 height 7
click at [780, 85] on input "text" at bounding box center [822, 88] width 145 height 14
type input "Guest"
click at [883, 29] on button "Save" at bounding box center [879, 31] width 23 height 11
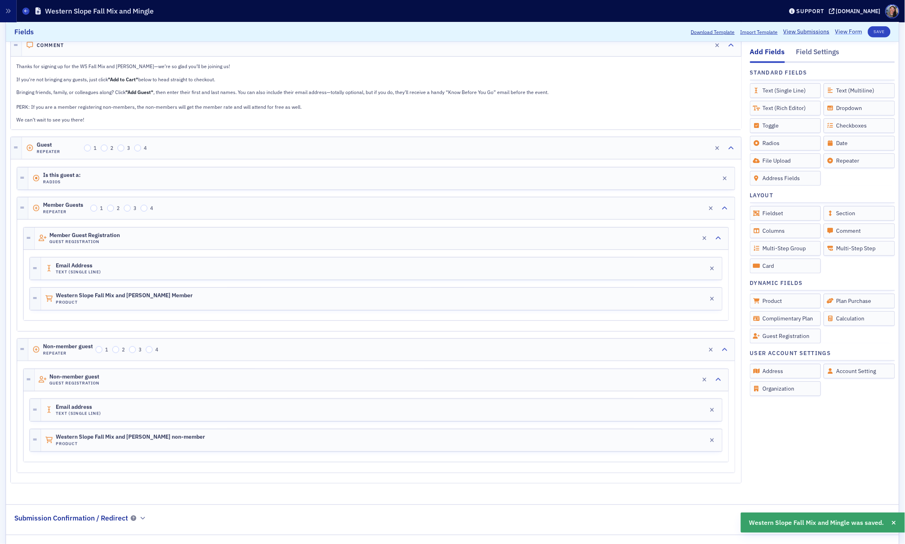
click at [851, 32] on link "View Form" at bounding box center [848, 32] width 27 height 8
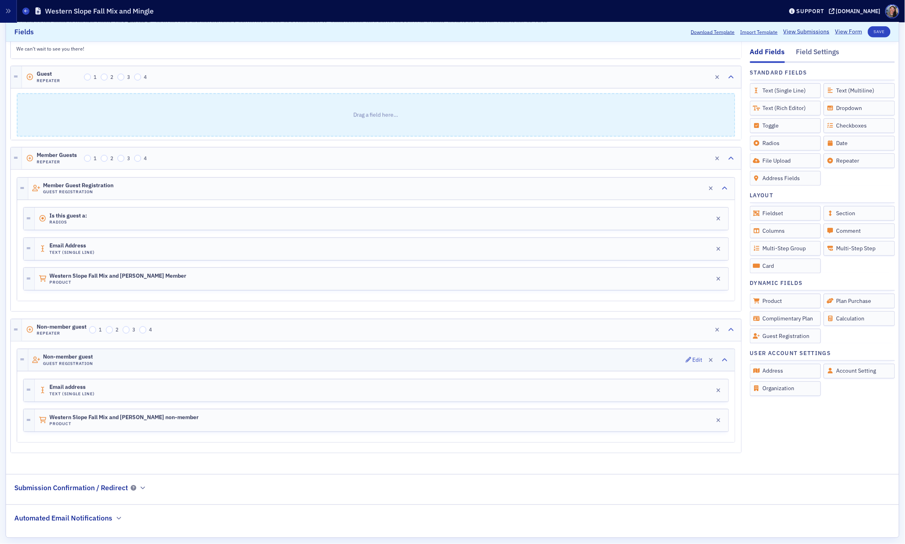
scroll to position [230, 0]
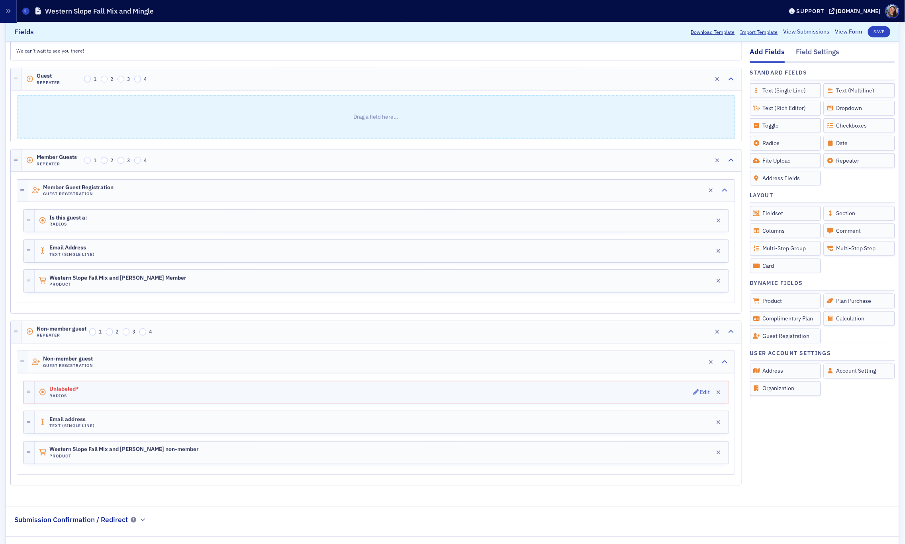
click at [209, 391] on div "Unlabeled* Radios Edit" at bounding box center [382, 392] width 694 height 22
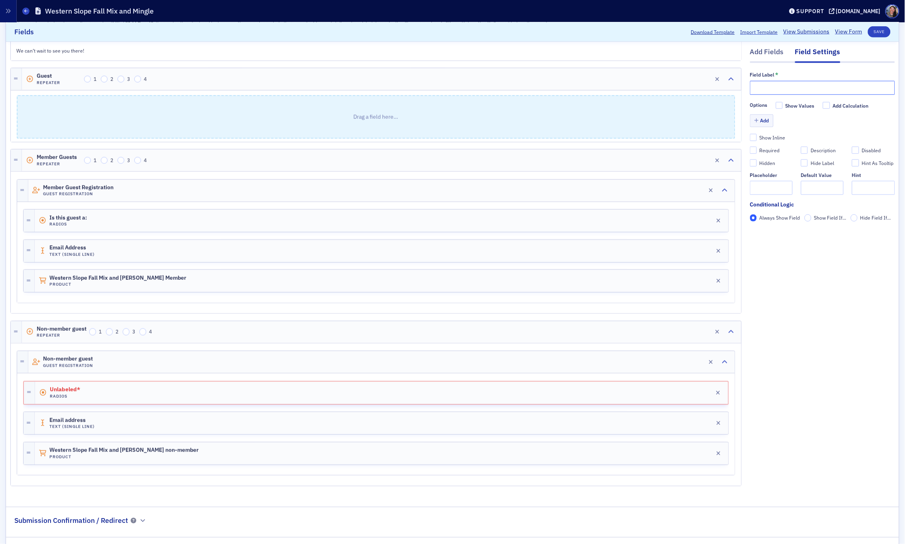
click at [838, 93] on input "text" at bounding box center [822, 88] width 145 height 14
type input "Is gust a:"
click at [761, 121] on button "Add" at bounding box center [762, 121] width 24 height 12
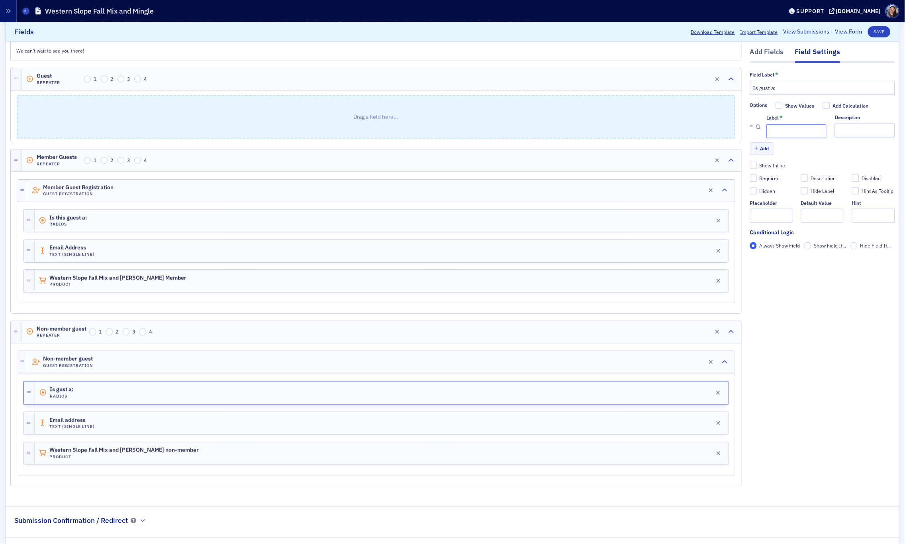
click at [776, 136] on input "Label *" at bounding box center [796, 131] width 60 height 14
type input "Member"
type input "Complimentary"
click at [757, 147] on icon "button" at bounding box center [756, 148] width 4 height 5
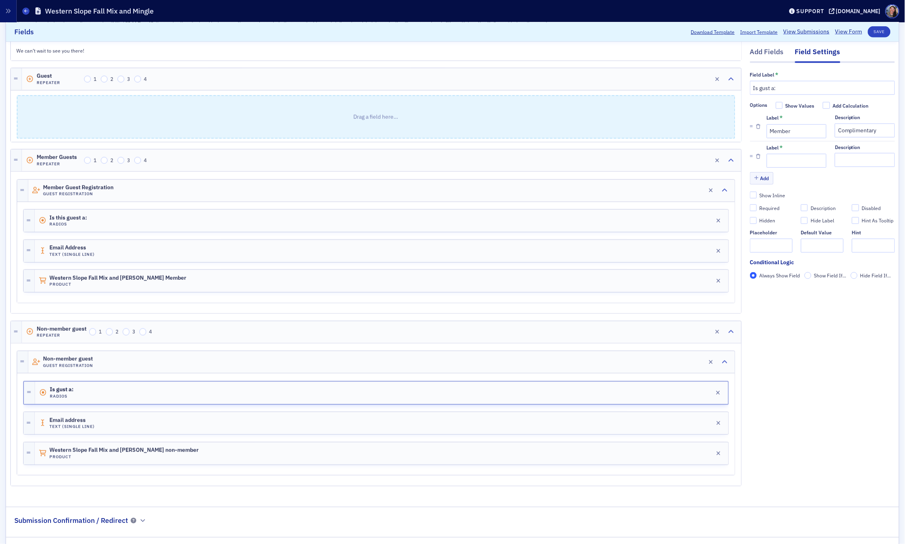
click at [794, 149] on div "Label *" at bounding box center [796, 147] width 60 height 7
click at [793, 161] on input "Label *" at bounding box center [796, 161] width 60 height 14
type input "Non"
click at [177, 383] on div "Is gust a: Radios Edit" at bounding box center [381, 392] width 693 height 22
click at [720, 391] on icon "button" at bounding box center [718, 393] width 4 height 6
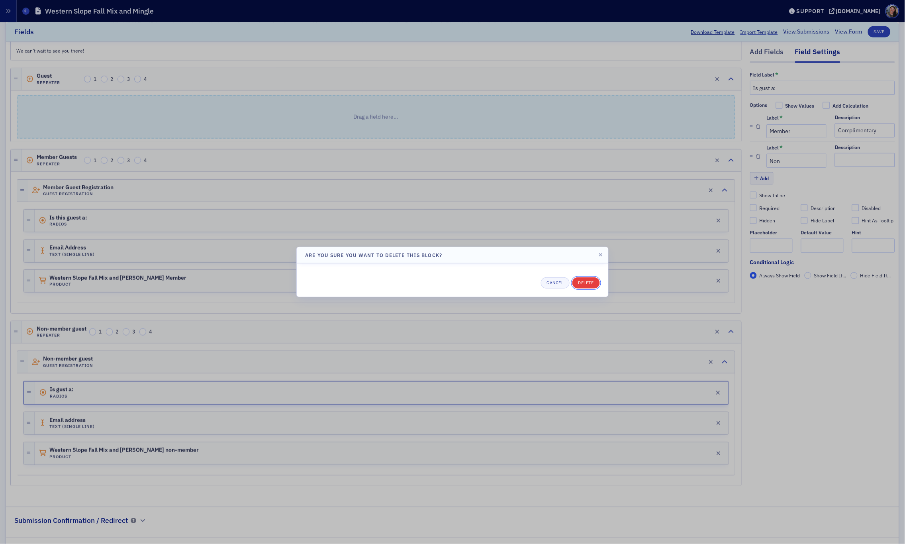
click at [589, 280] on button "Delete" at bounding box center [585, 282] width 27 height 11
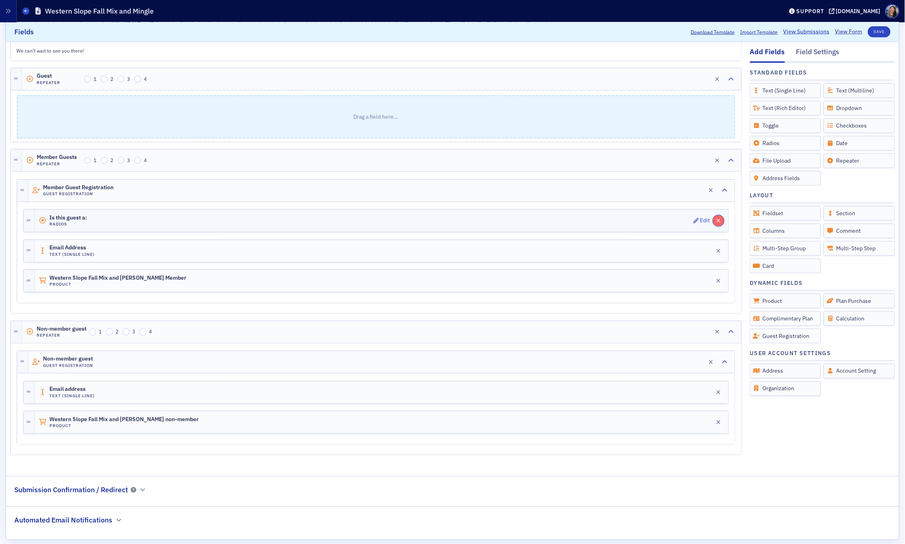
click at [720, 219] on button "button" at bounding box center [718, 220] width 11 height 11
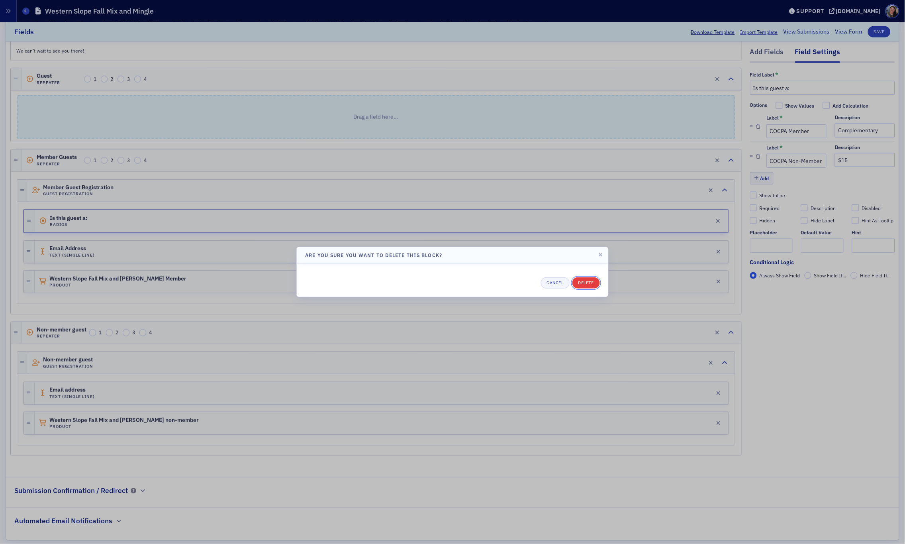
click at [588, 278] on button "Delete" at bounding box center [585, 282] width 27 height 11
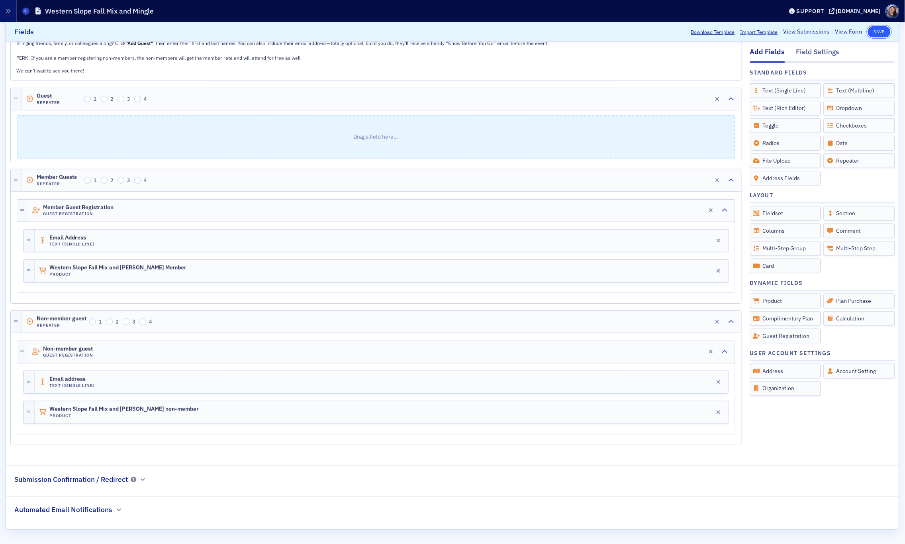
click at [880, 34] on button "Save" at bounding box center [879, 31] width 23 height 11
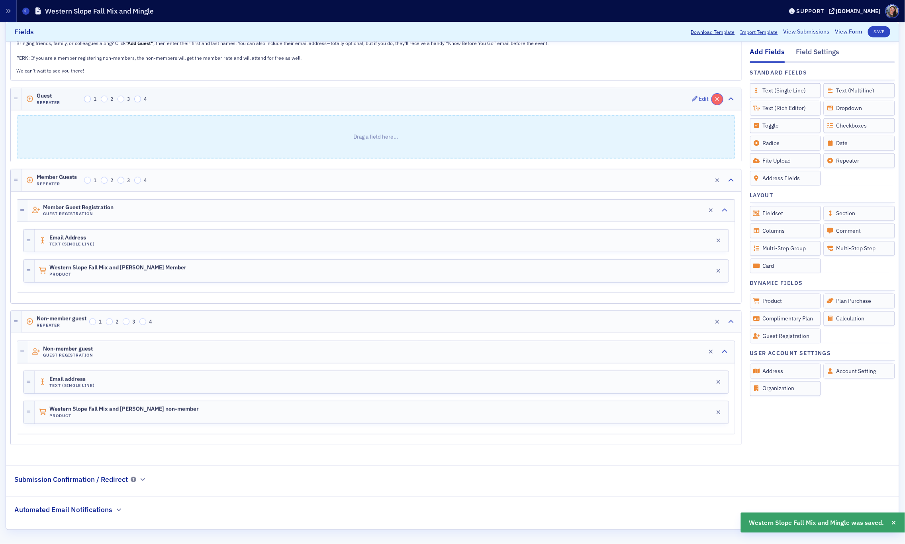
click at [718, 96] on icon "button" at bounding box center [717, 99] width 4 height 6
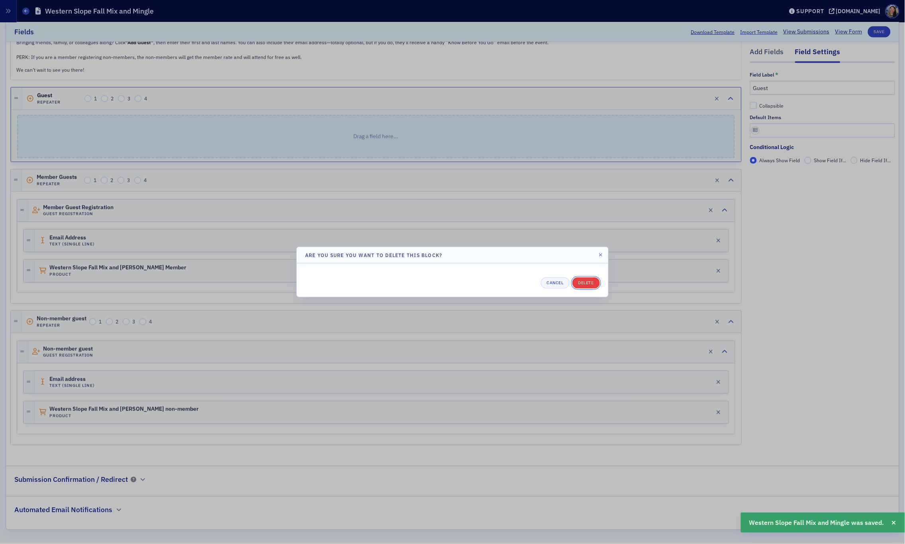
click at [587, 282] on button "Delete" at bounding box center [585, 282] width 27 height 11
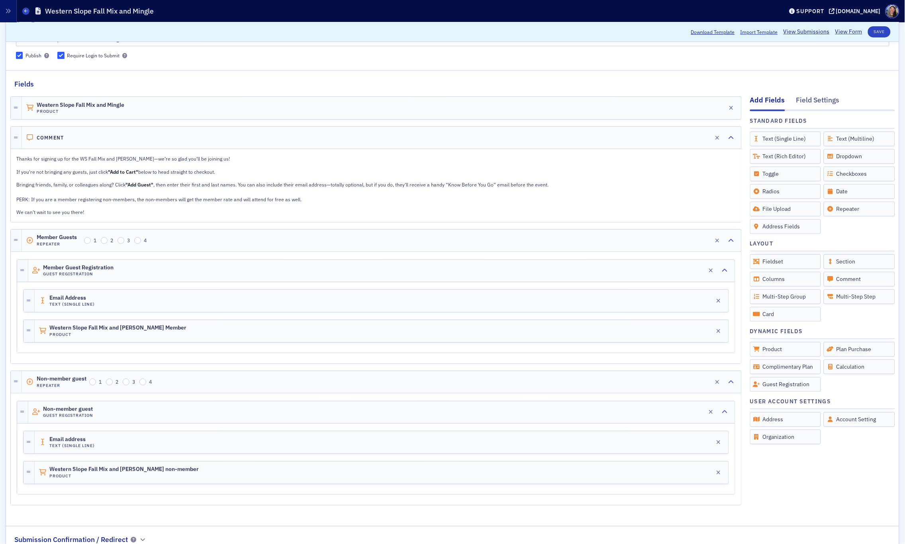
scroll to position [71, 0]
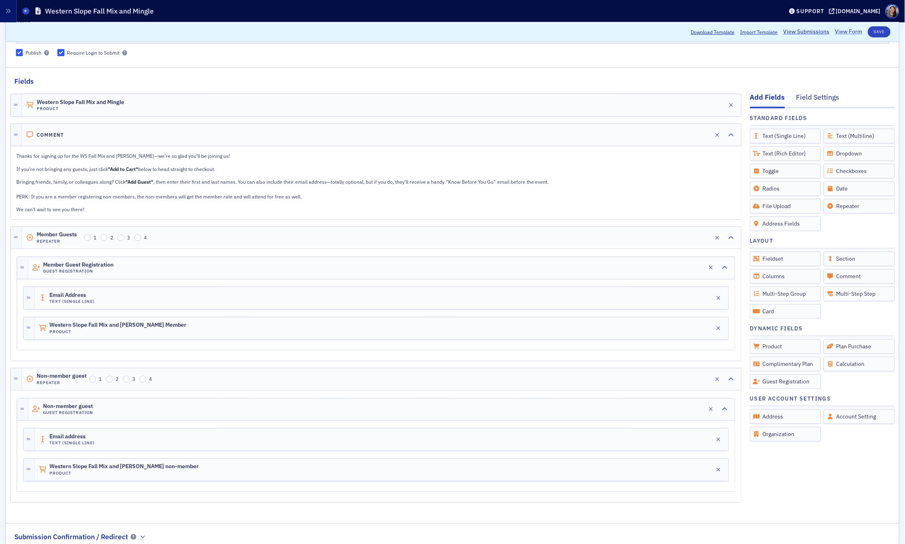
click at [852, 33] on link "View Form" at bounding box center [848, 32] width 27 height 8
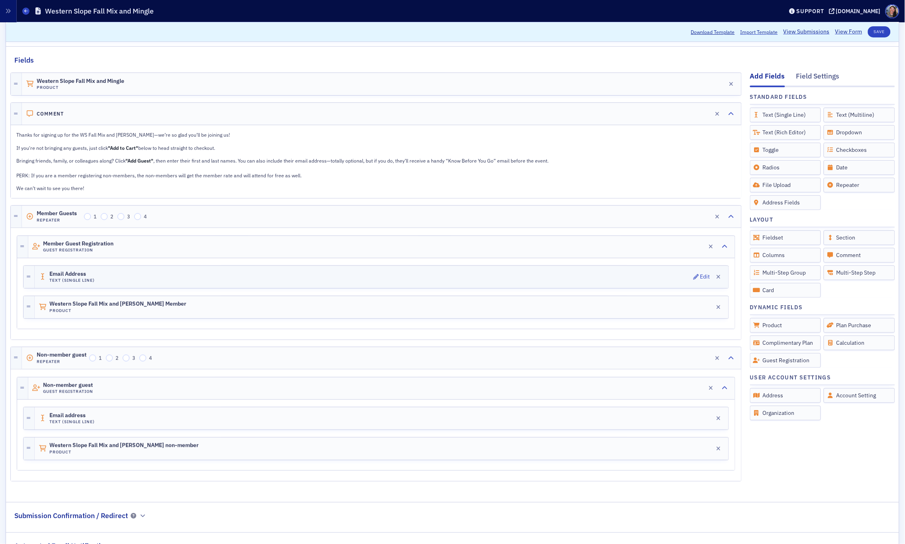
scroll to position [95, 0]
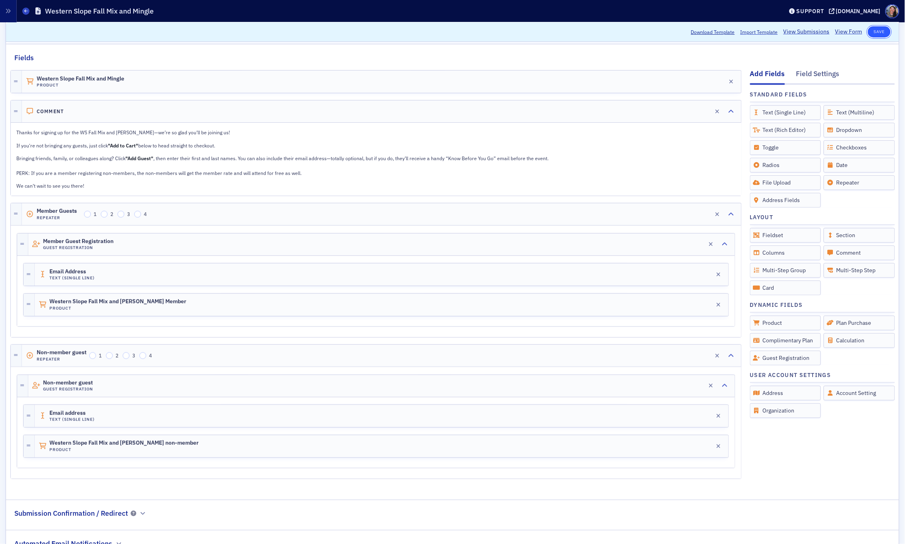
click at [874, 31] on button "Save" at bounding box center [879, 31] width 23 height 11
click at [849, 32] on link "View Form" at bounding box center [848, 32] width 27 height 8
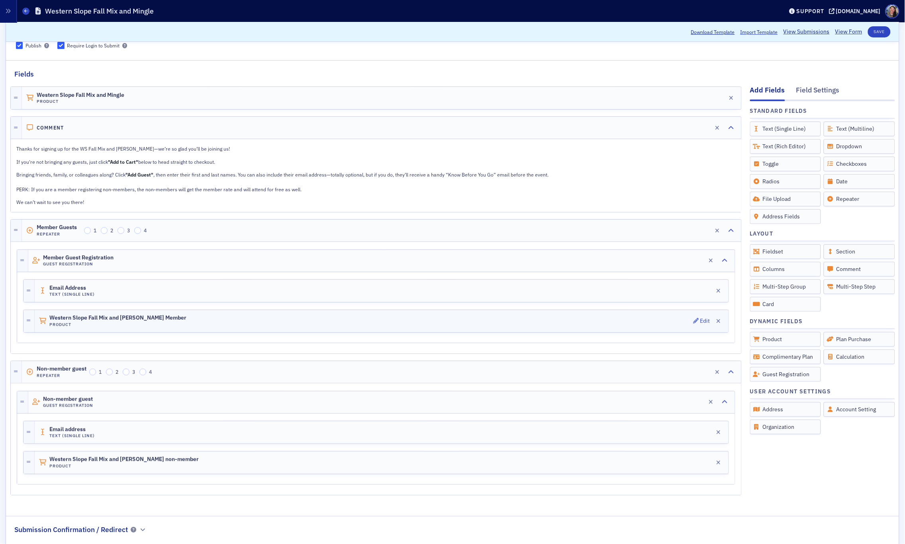
scroll to position [0, 0]
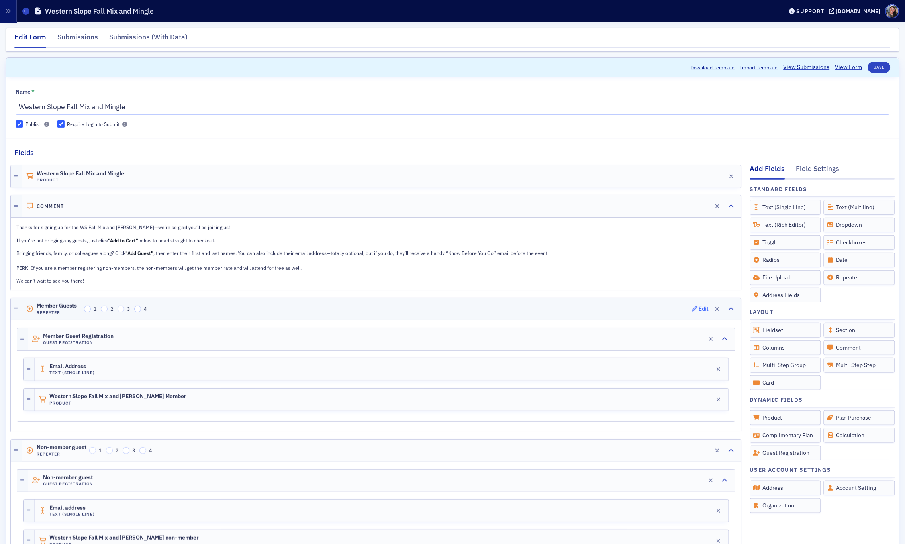
click at [702, 311] on div "Edit" at bounding box center [704, 309] width 10 height 4
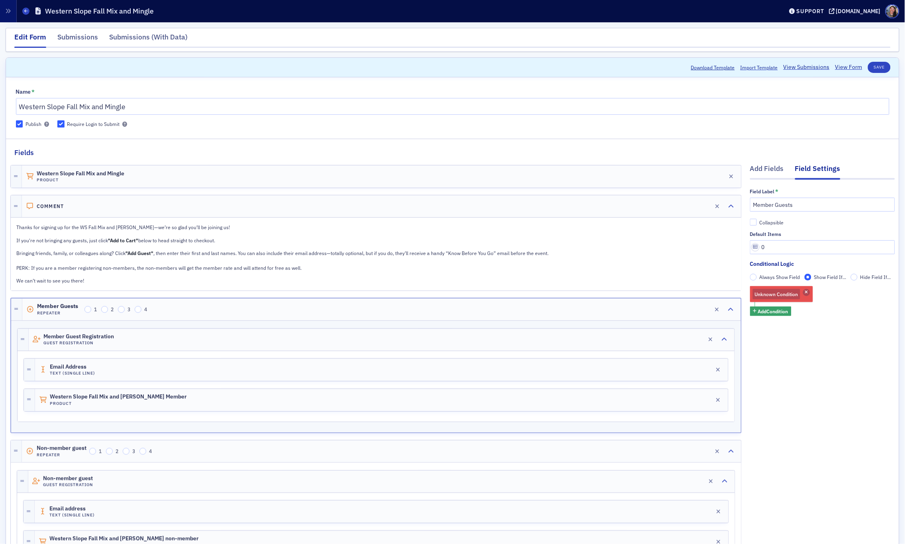
click at [808, 291] on icon "button" at bounding box center [806, 292] width 3 height 4
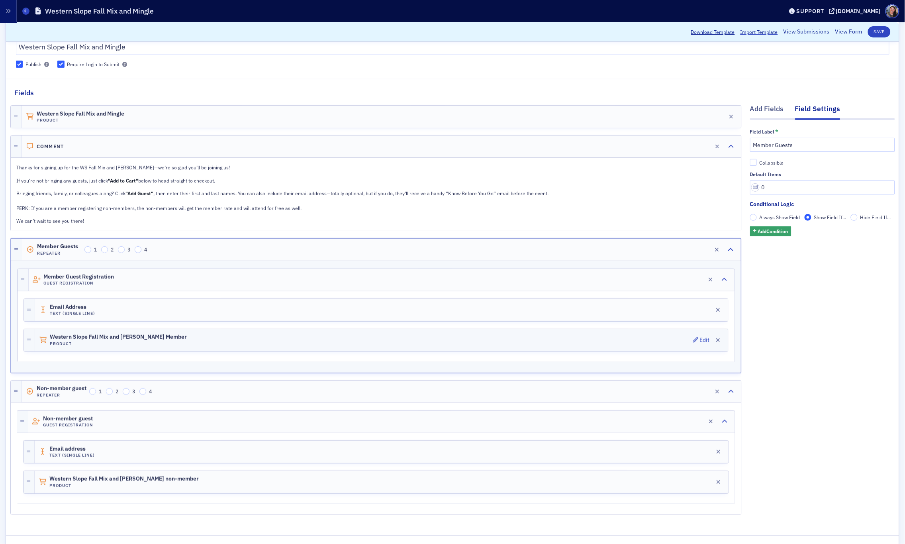
scroll to position [76, 0]
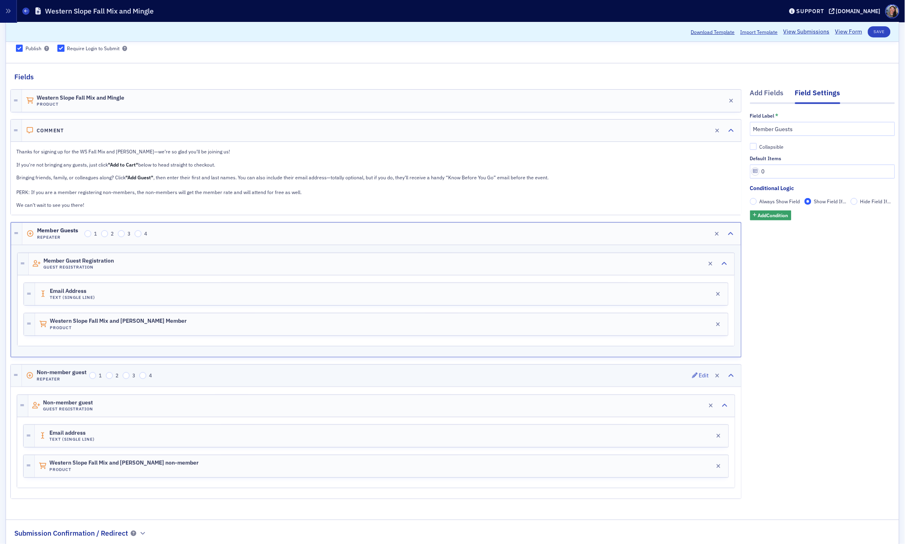
click at [581, 372] on div "Non-member guest Repeater 1 2 3 4 Edit" at bounding box center [381, 375] width 719 height 22
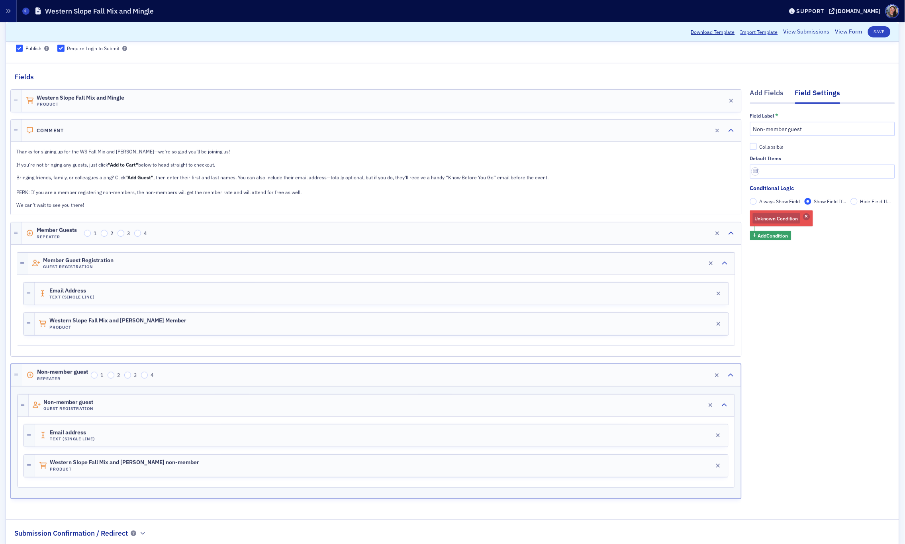
click at [804, 214] on span "button" at bounding box center [806, 216] width 7 height 7
click at [871, 31] on button "Save" at bounding box center [879, 31] width 23 height 11
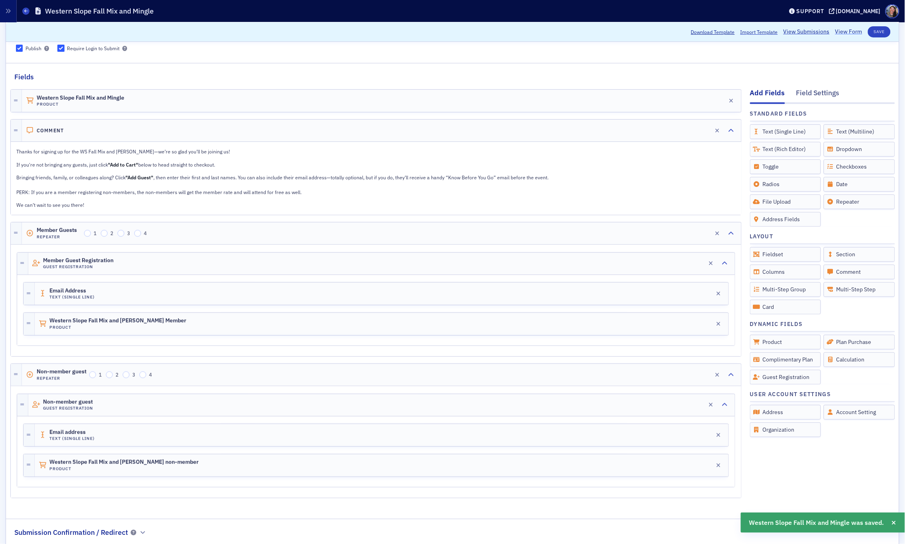
click at [856, 33] on link "View Form" at bounding box center [848, 32] width 27 height 8
click at [696, 264] on div "Edit" at bounding box center [697, 263] width 10 height 4
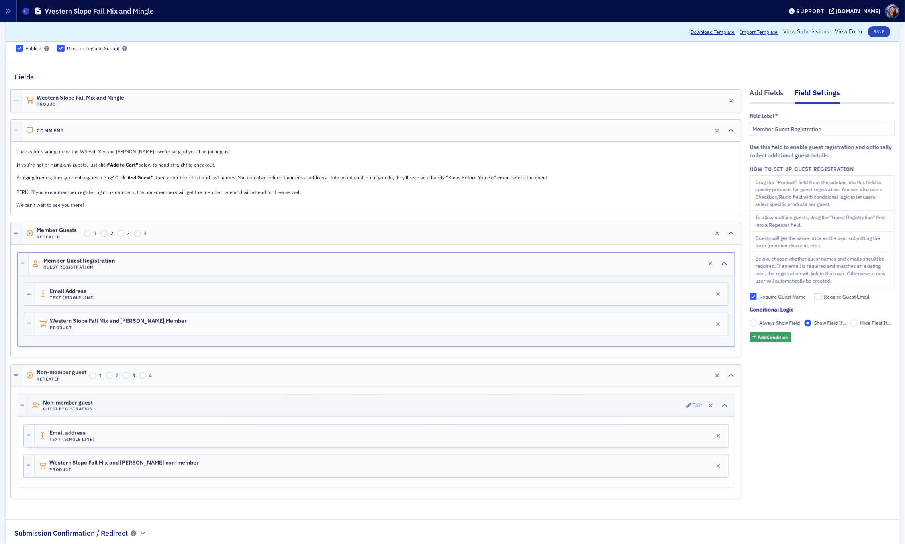
click at [311, 407] on div "Non-member guest Guest Registration Edit" at bounding box center [381, 406] width 706 height 22
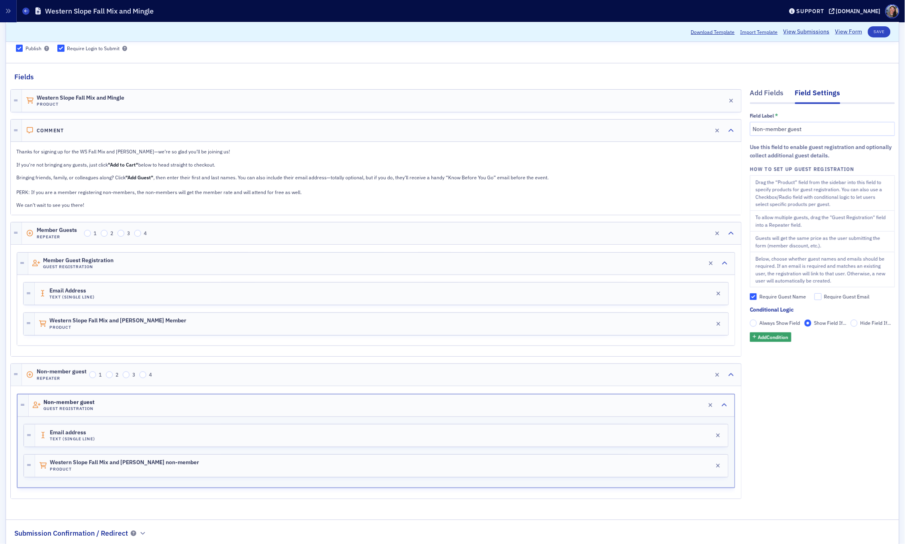
click at [780, 325] on span "Always Show Field" at bounding box center [779, 322] width 41 height 6
click at [757, 325] on input "Always Show Field" at bounding box center [753, 322] width 7 height 7
click at [829, 326] on span "Show Field If..." at bounding box center [830, 322] width 32 height 6
click at [811, 326] on input "Show Field If..." at bounding box center [807, 322] width 7 height 7
click at [155, 412] on div "Non-member guest Guest Registration Edit" at bounding box center [382, 405] width 706 height 22
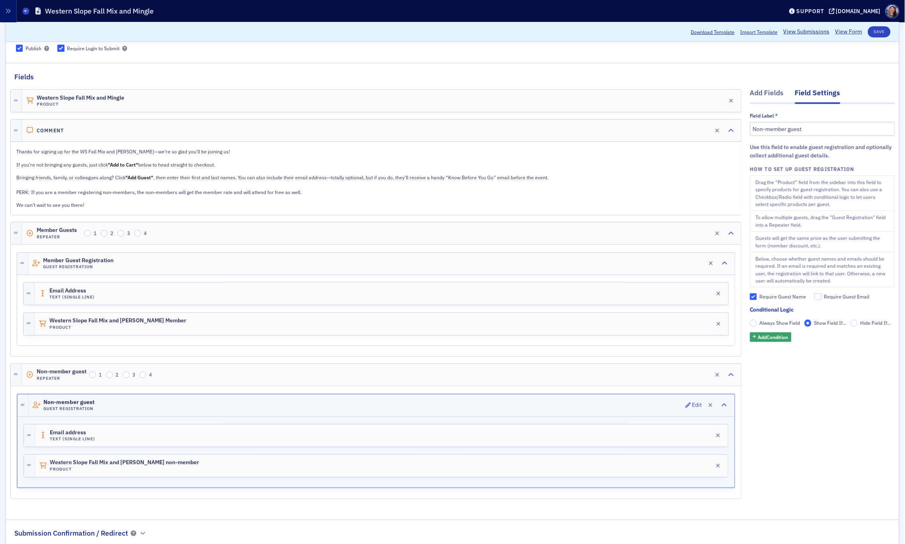
click at [131, 406] on div "Non-member guest Guest Registration Edit" at bounding box center [382, 405] width 706 height 22
click at [219, 369] on div "Non-member guest Repeater 1 2 3 4 Edit" at bounding box center [381, 375] width 719 height 22
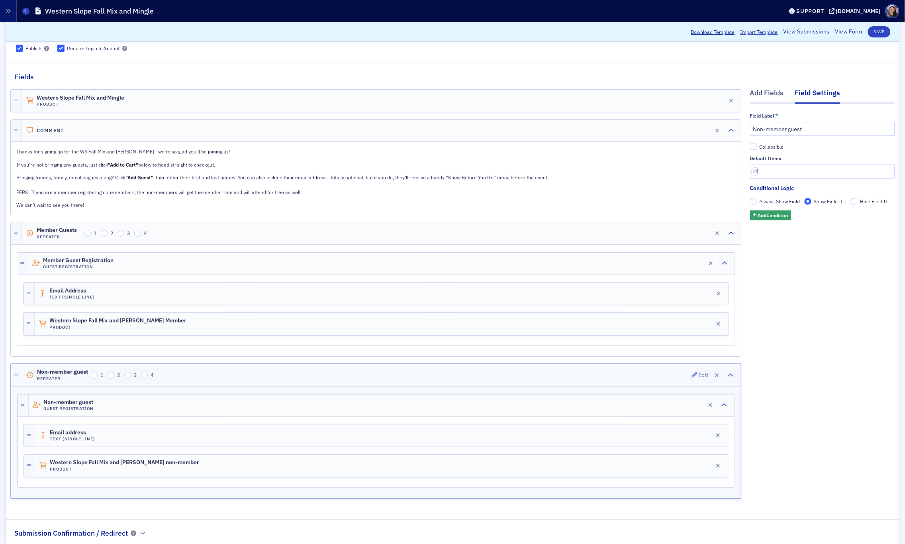
click at [251, 377] on div "Non-member guest Repeater 1 2 3 4 Edit" at bounding box center [381, 375] width 718 height 22
click at [210, 263] on div "Member Guest Registration Guest Registration Edit" at bounding box center [381, 263] width 706 height 22
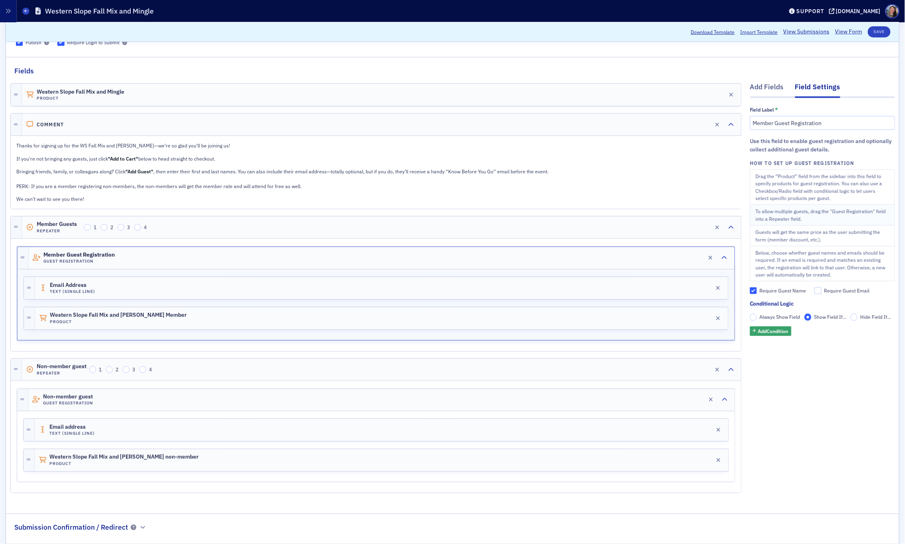
scroll to position [77, 0]
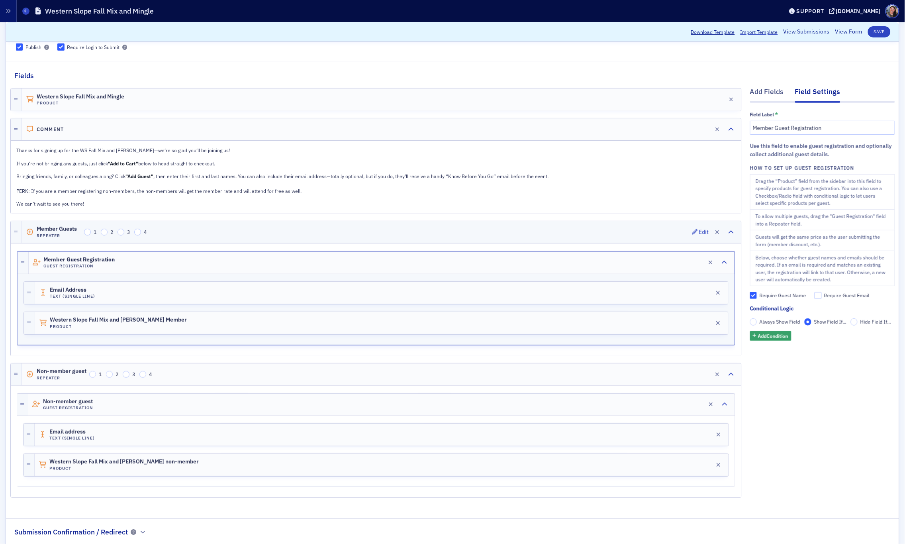
click at [260, 238] on div "Member Guests Repeater 1 2 3 4 Edit" at bounding box center [381, 232] width 719 height 22
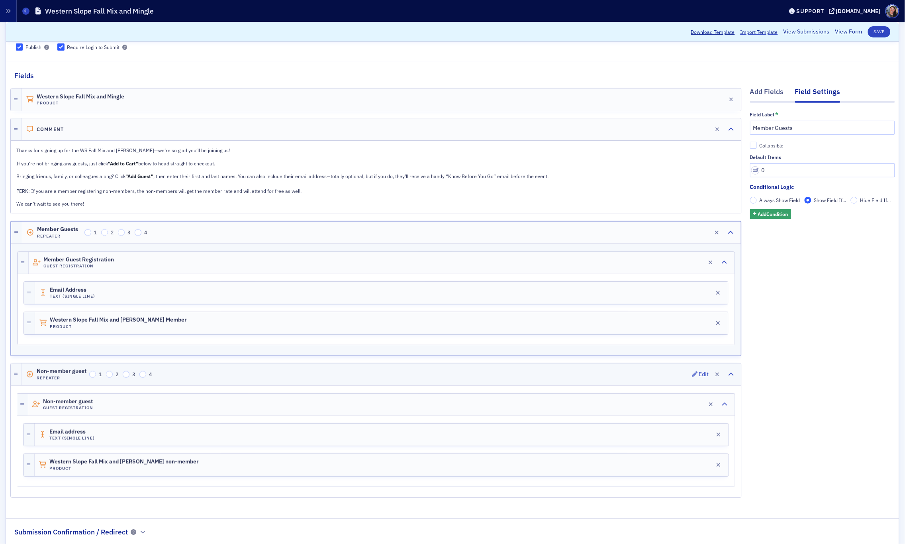
click at [303, 374] on div "Non-member guest Repeater 1 2 3 4 Edit" at bounding box center [381, 374] width 719 height 22
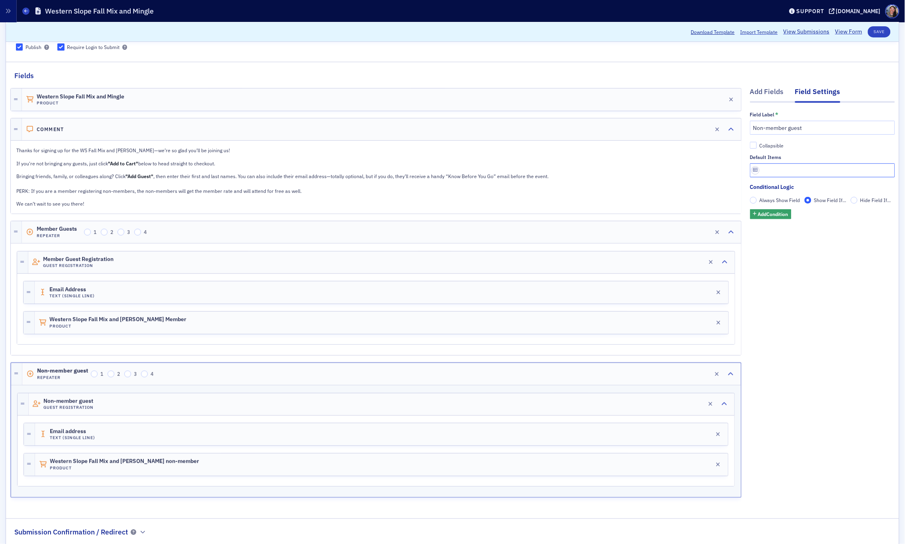
click at [790, 170] on input "text" at bounding box center [822, 170] width 145 height 14
type input "0"
click at [880, 33] on button "Save" at bounding box center [879, 31] width 23 height 11
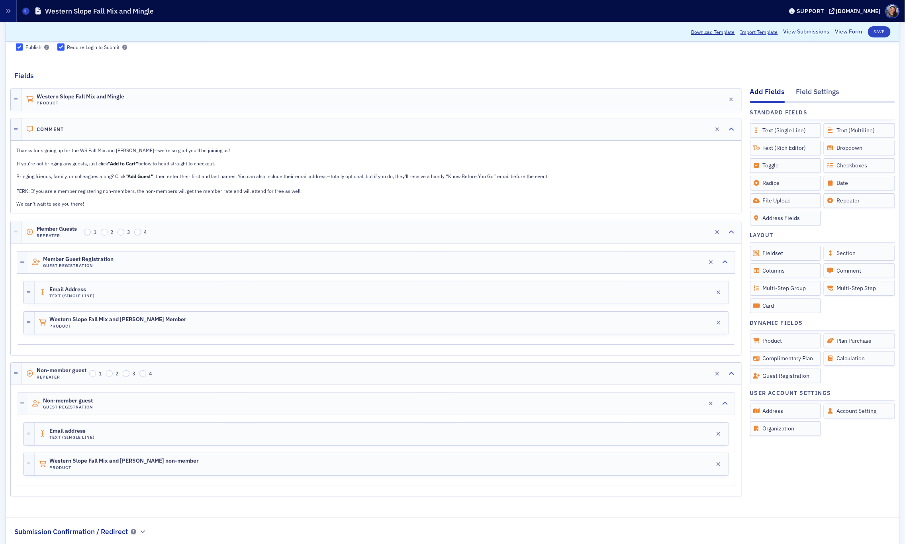
click at [186, 187] on p "Bringing friends, family, or colleagues along? Click "Add Guest" , then enter t…" at bounding box center [376, 183] width 718 height 22
click at [706, 129] on div "Edit" at bounding box center [704, 129] width 10 height 4
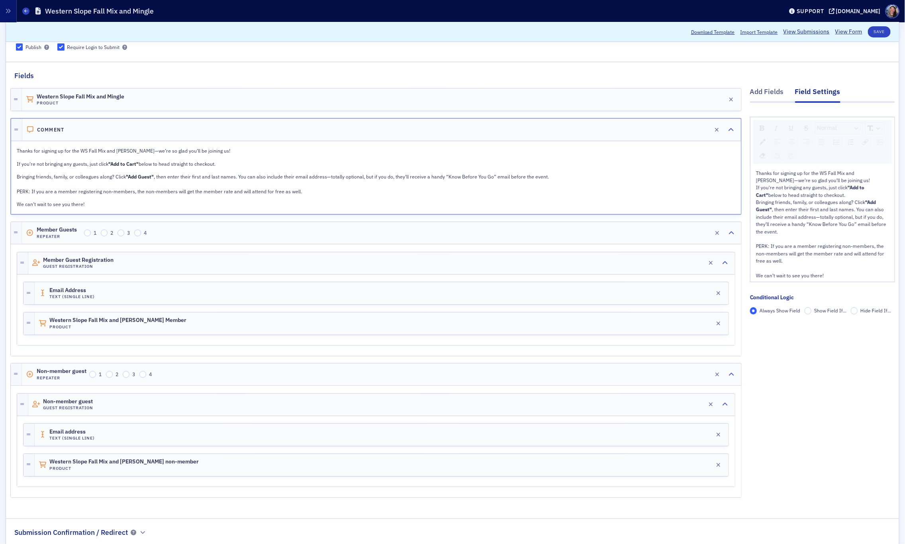
drag, startPoint x: 302, startPoint y: 195, endPoint x: 14, endPoint y: 189, distance: 288.7
click at [14, 189] on div "Thanks for signing up for the WS Fall Mix and [PERSON_NAME]—we’re so glad you’l…" at bounding box center [376, 177] width 729 height 72
drag, startPoint x: 788, startPoint y: 264, endPoint x: 755, endPoint y: 239, distance: 41.2
click at [756, 239] on div "Thanks for signing up for the WS Fall Mix and [PERSON_NAME]—we’re so glad you’l…" at bounding box center [822, 224] width 133 height 110
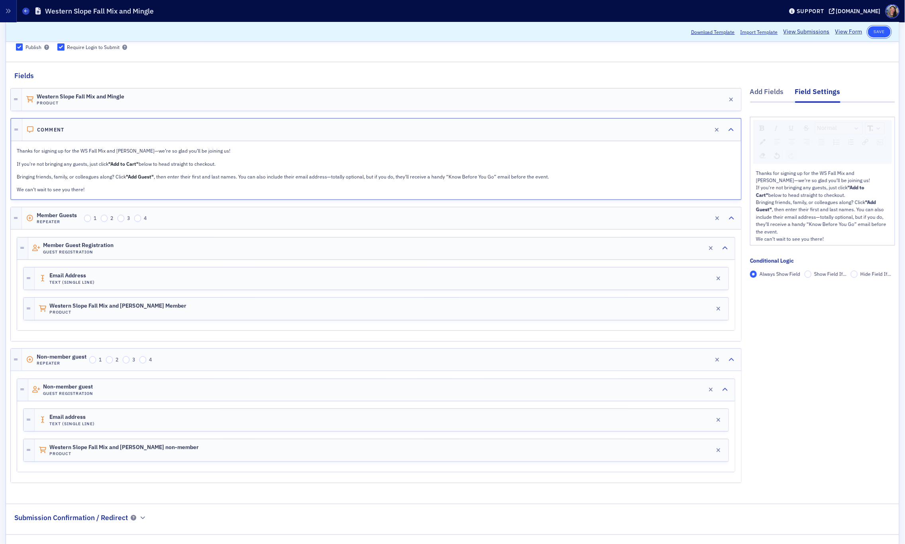
click at [881, 28] on button "Save" at bounding box center [879, 31] width 23 height 11
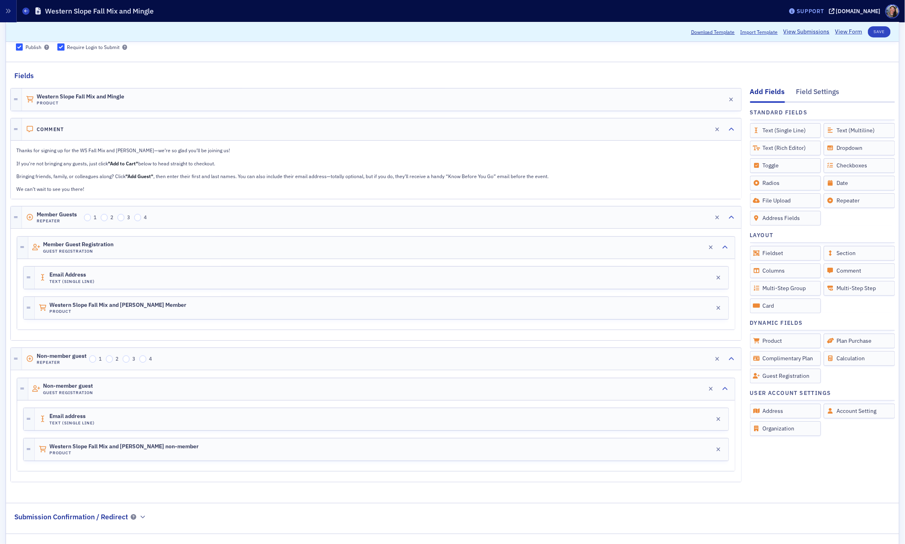
click at [821, 9] on div "Support" at bounding box center [809, 11] width 27 height 7
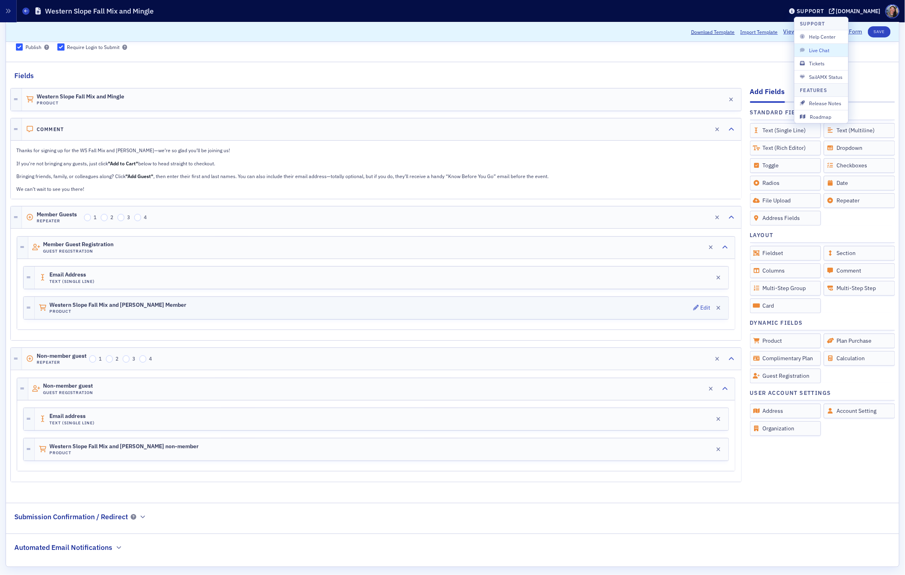
scroll to position [0, 0]
